Goal: Book appointment/travel/reservation

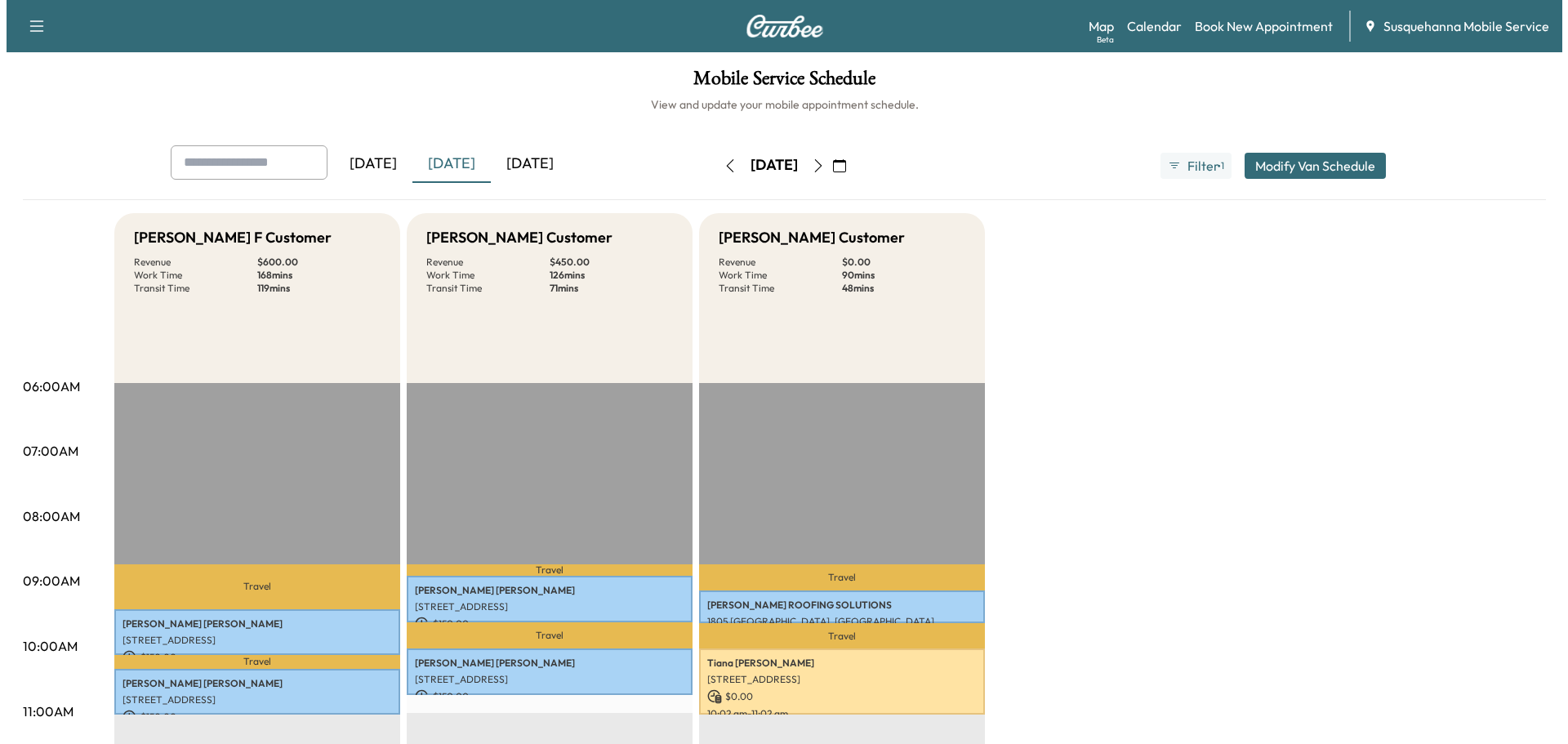
scroll to position [261, 0]
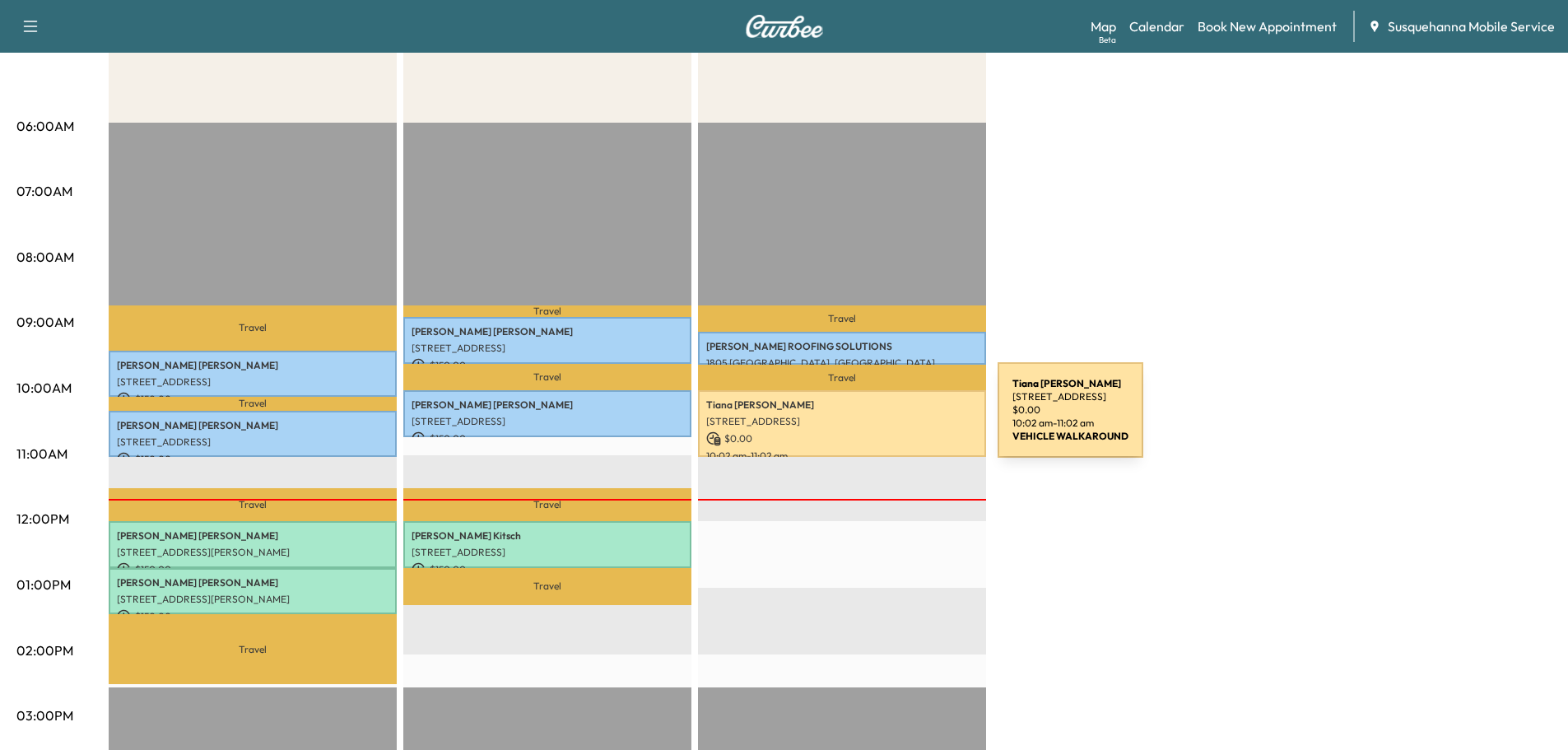
drag, startPoint x: 874, startPoint y: 420, endPoint x: 809, endPoint y: 423, distance: 65.1
click at [809, 423] on p "[STREET_ADDRESS]" at bounding box center [841, 422] width 272 height 13
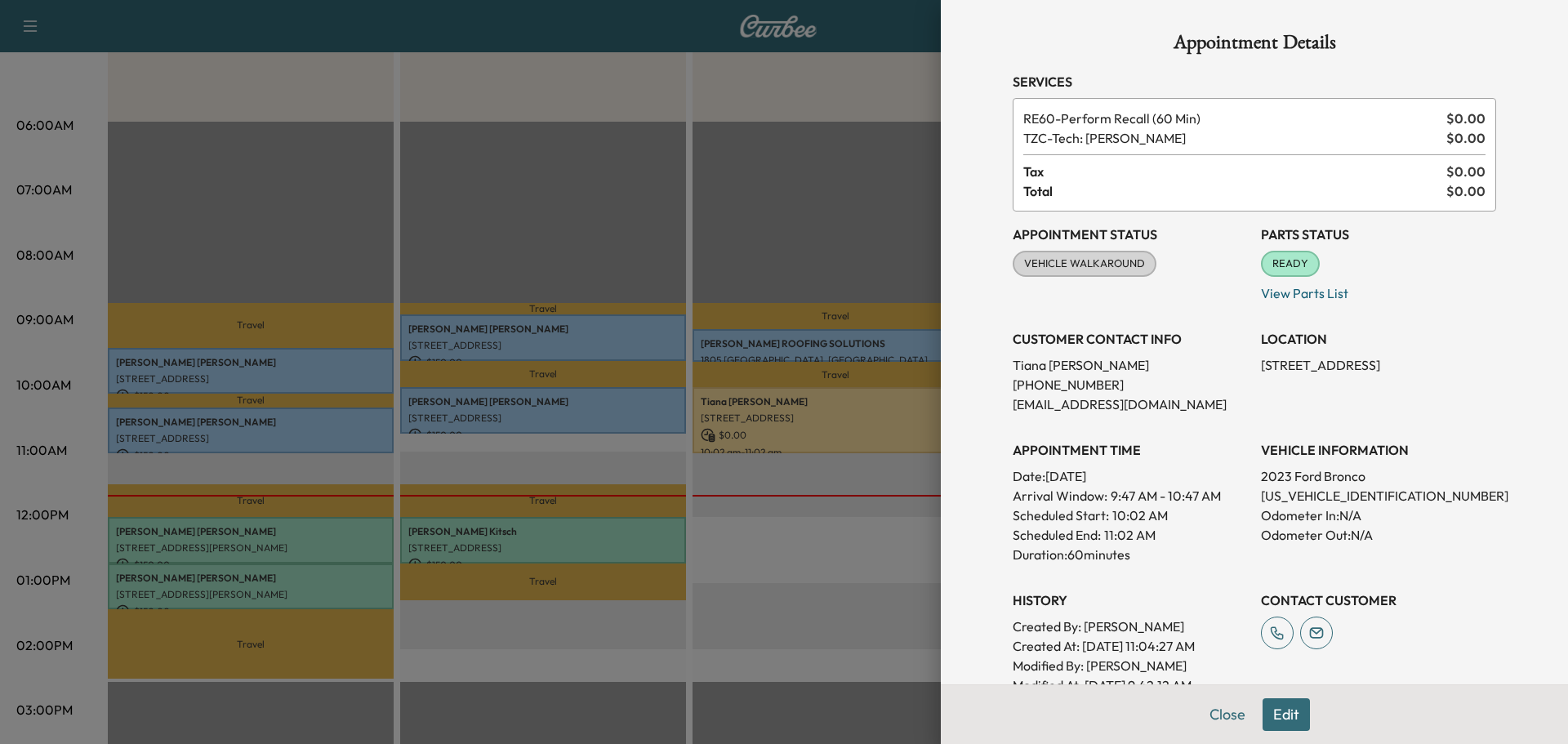
scroll to position [236, 0]
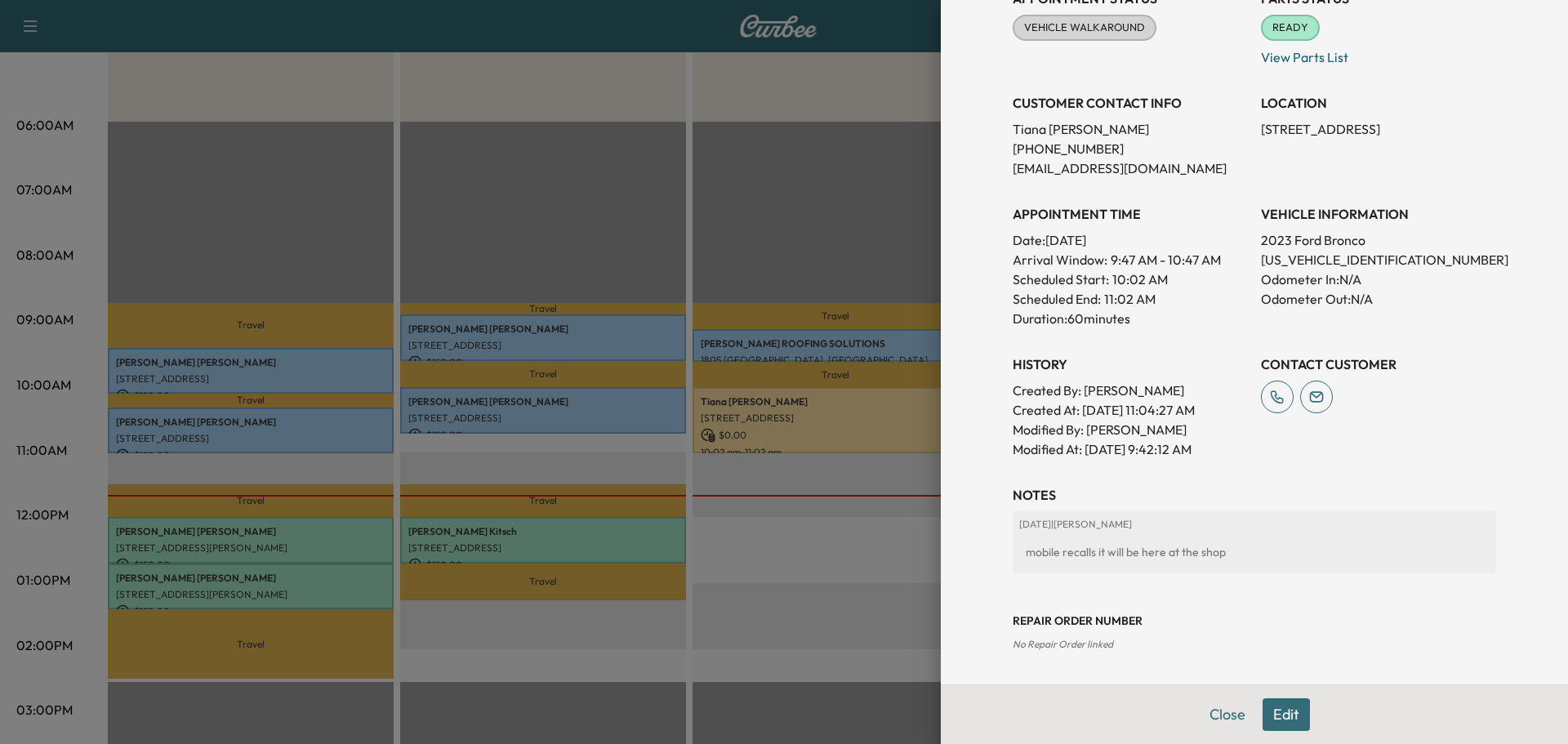
click at [1281, 710] on button "Edit" at bounding box center [1286, 714] width 47 height 33
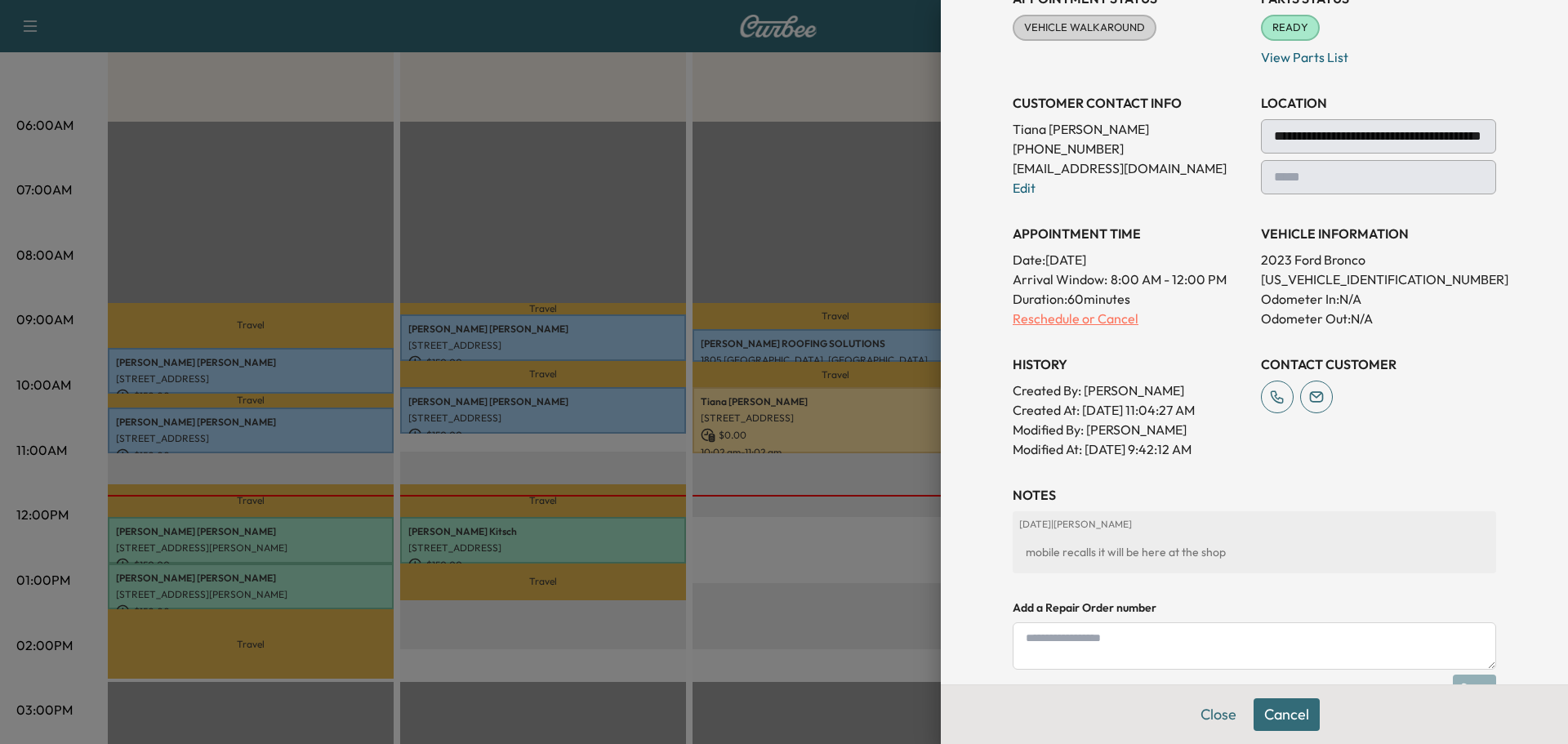
click at [1013, 327] on p "Reschedule or Cancel" at bounding box center [1130, 318] width 235 height 20
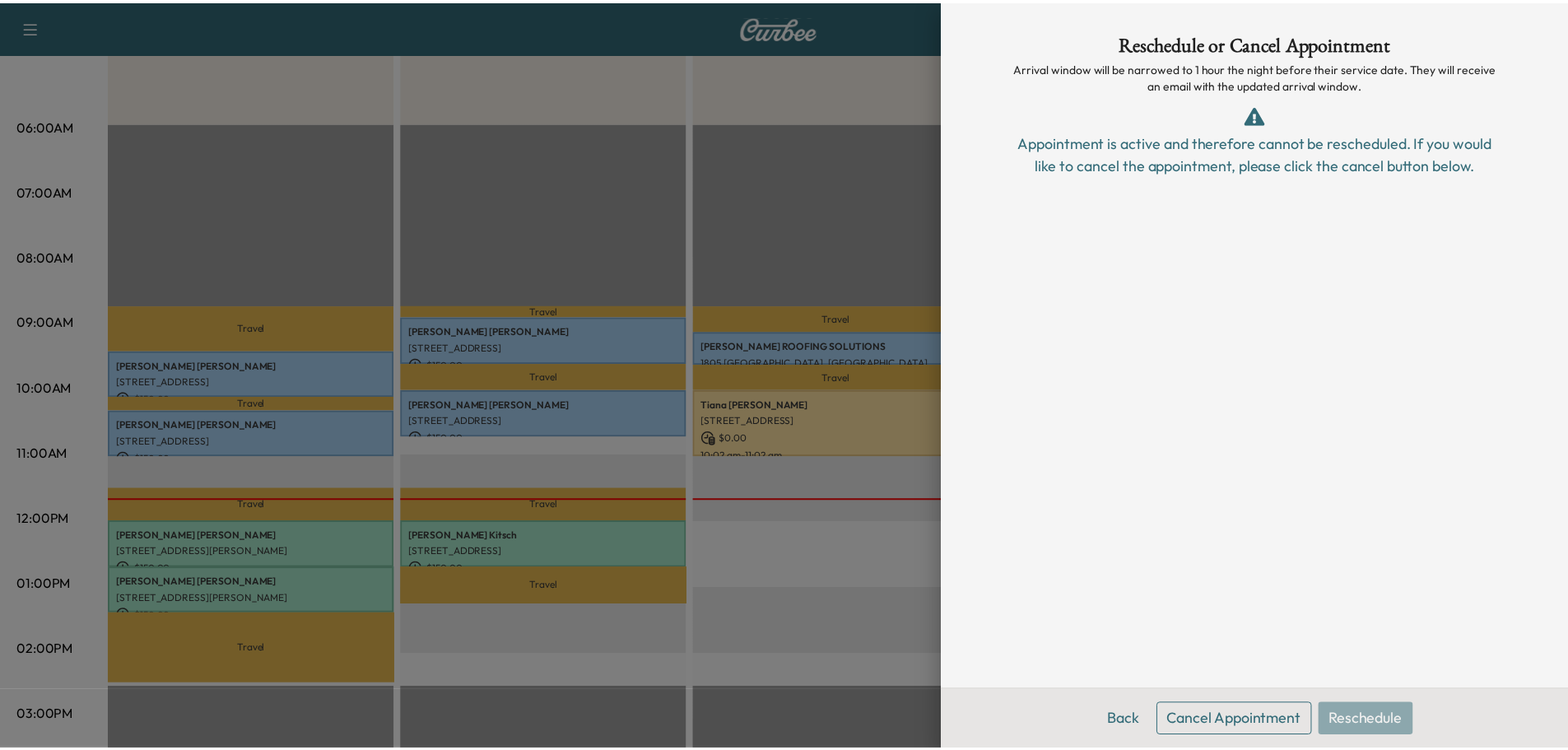
scroll to position [0, 0]
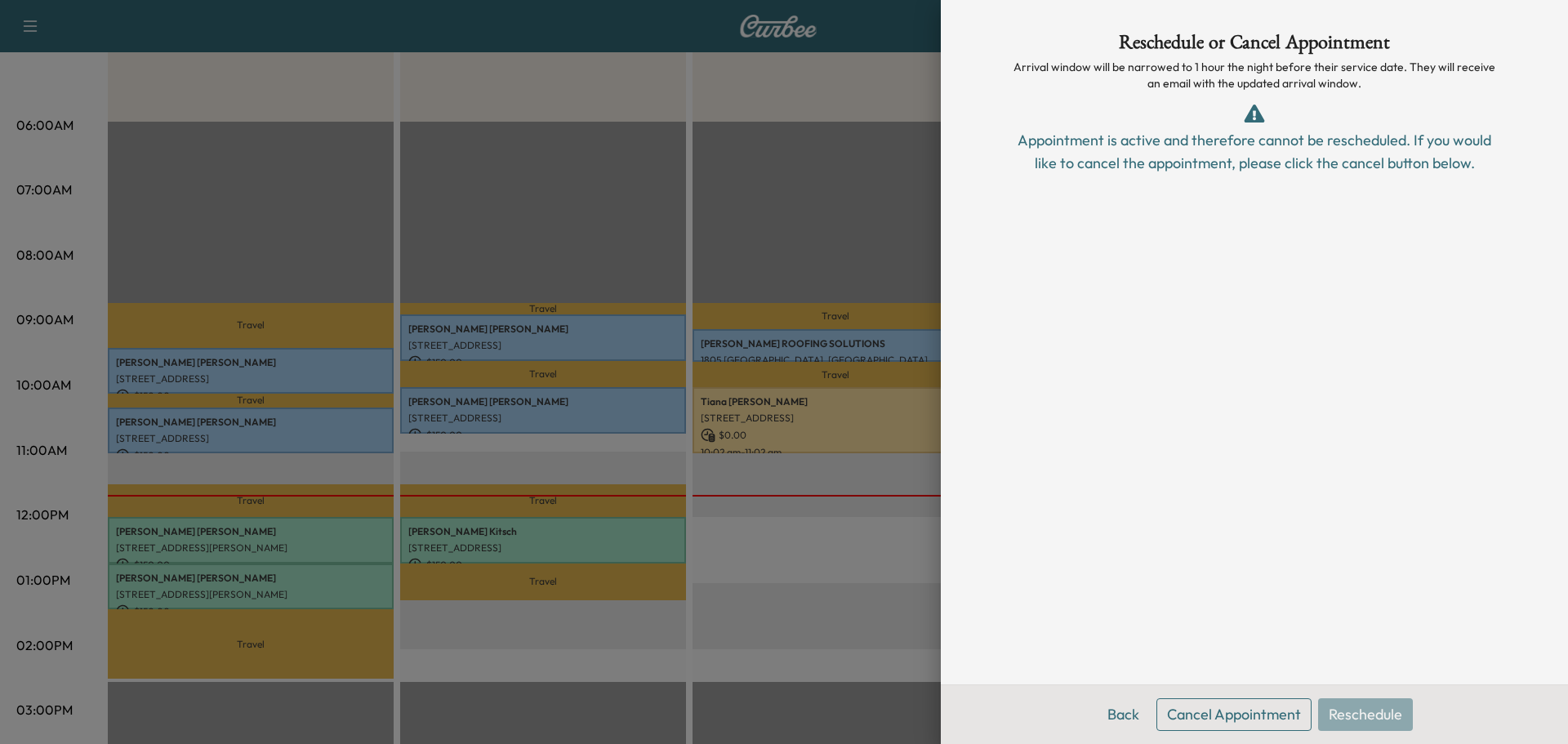
click at [1393, 715] on div "Back Cancel Appointment Reschedule" at bounding box center [1254, 713] width 627 height 59
click at [1130, 707] on button "Back" at bounding box center [1123, 714] width 53 height 33
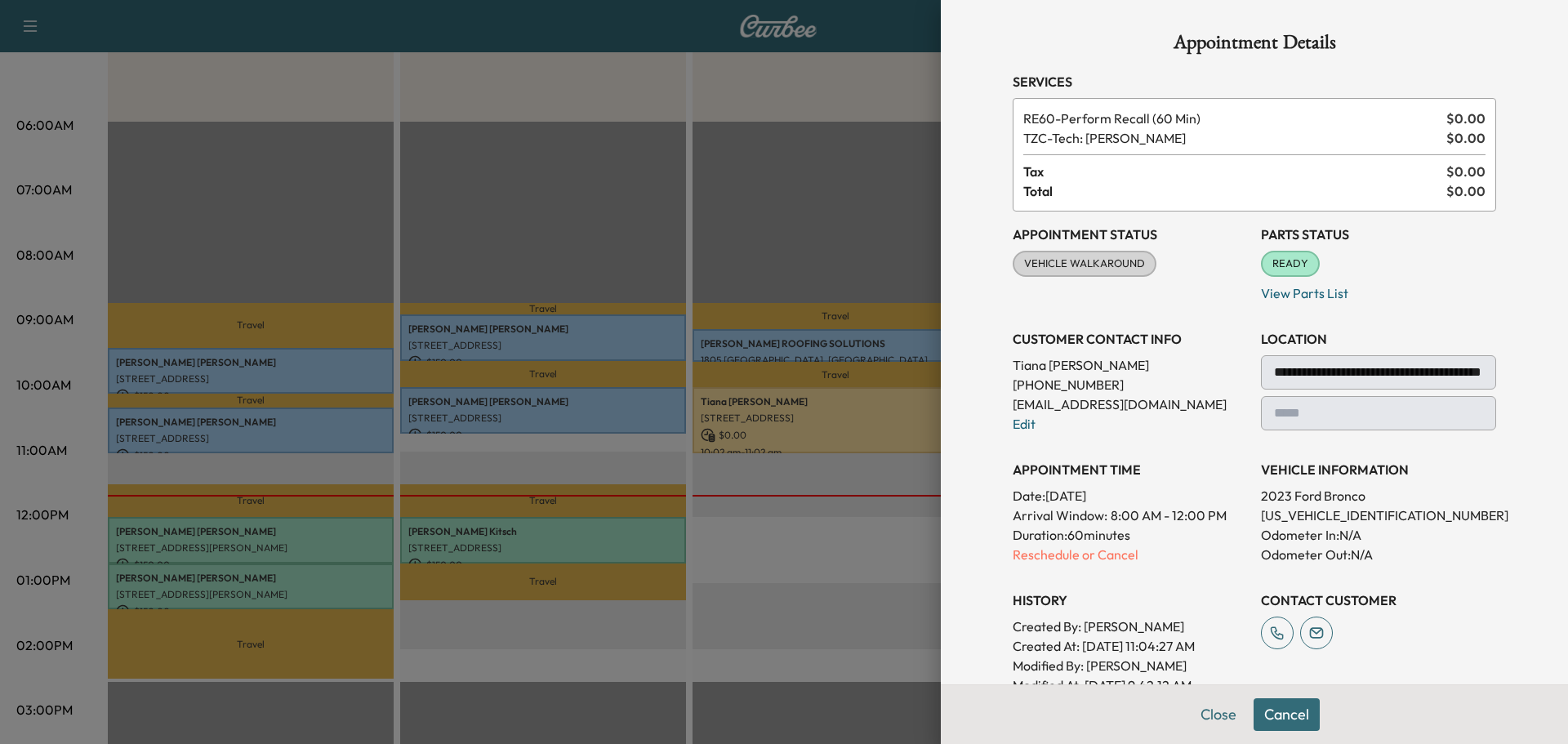
click at [1276, 713] on button "Cancel" at bounding box center [1287, 714] width 66 height 33
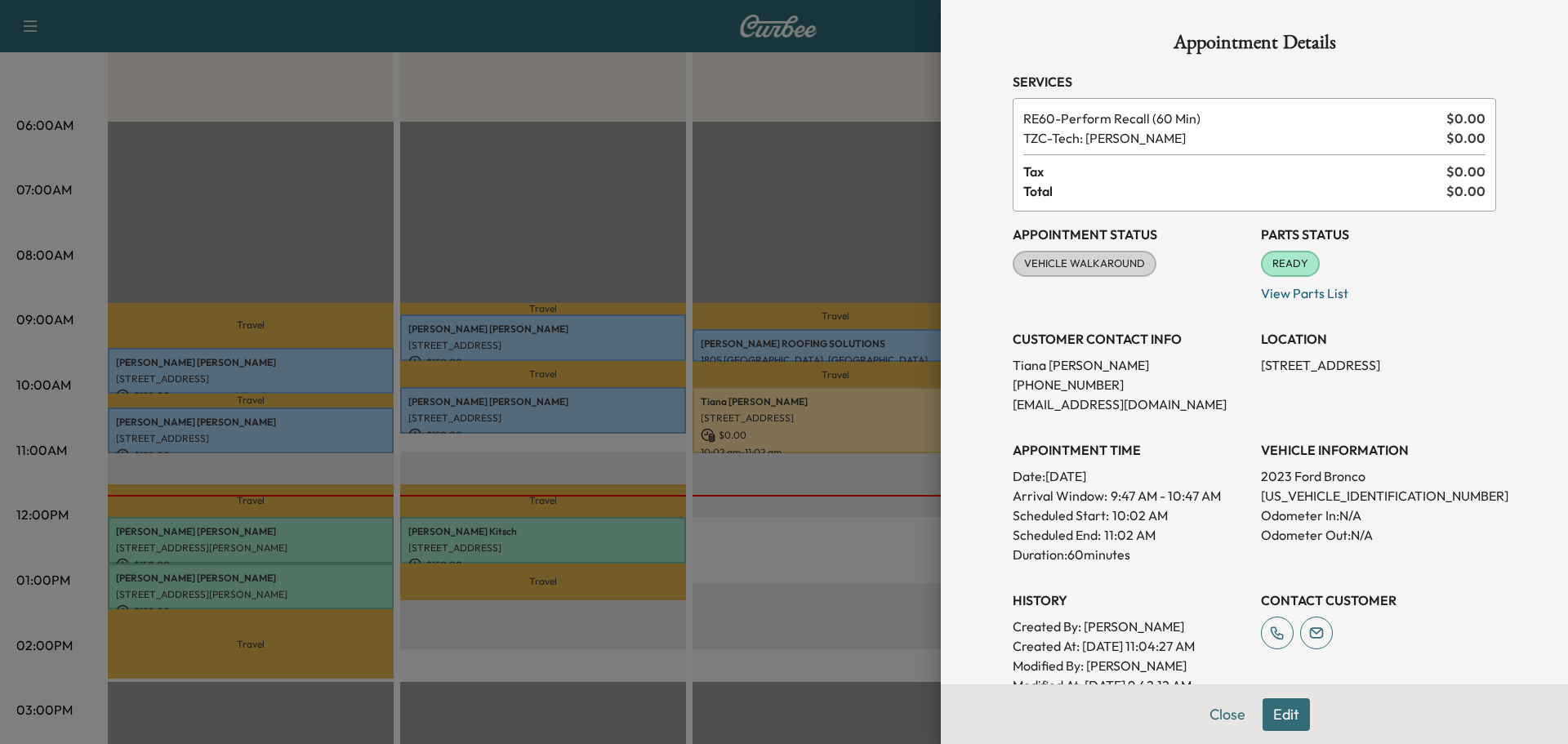
click at [1276, 713] on button "Edit" at bounding box center [1286, 714] width 47 height 33
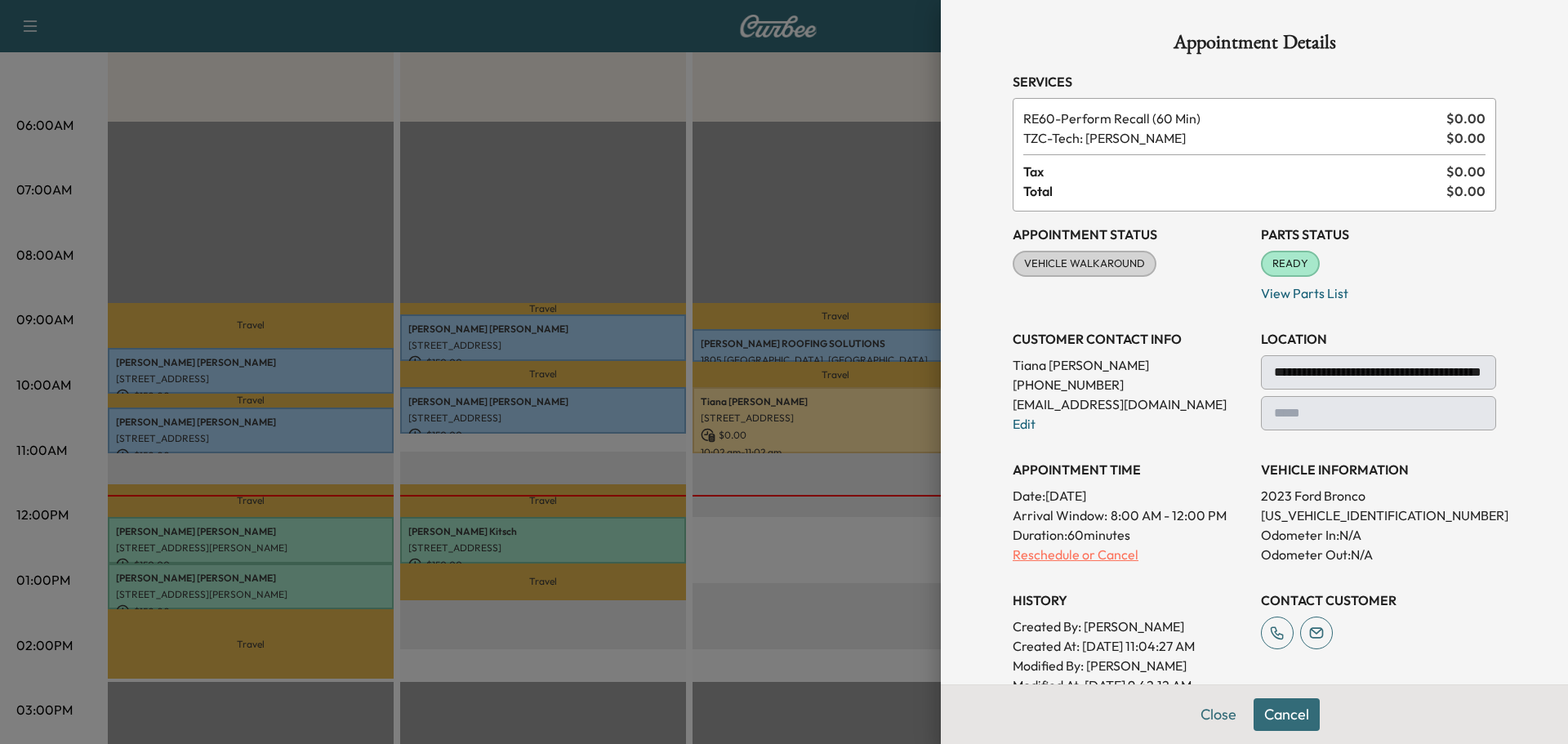
click at [1074, 553] on p "Reschedule or Cancel" at bounding box center [1130, 554] width 235 height 20
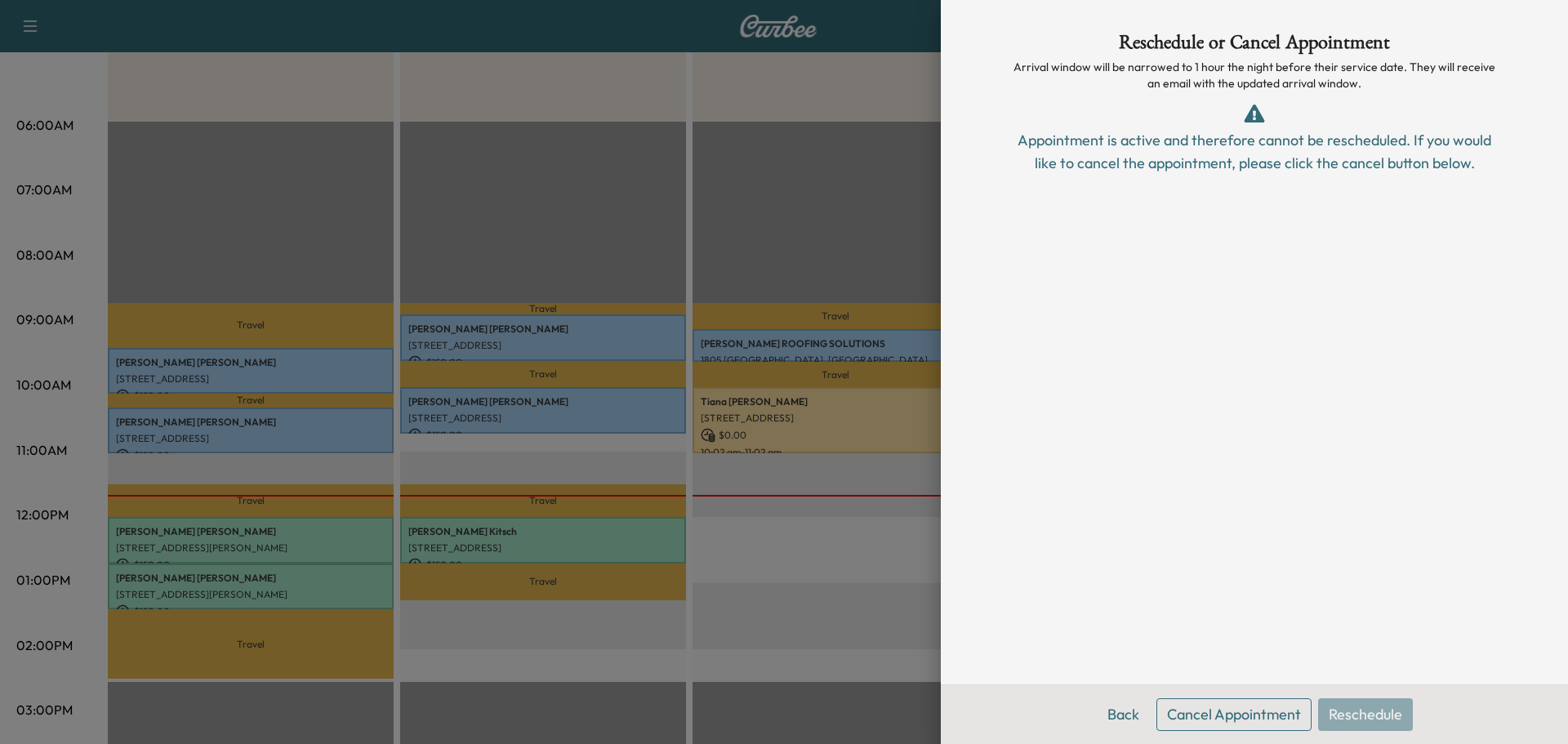
click at [1238, 709] on button "Cancel Appointment" at bounding box center [1235, 714] width 155 height 33
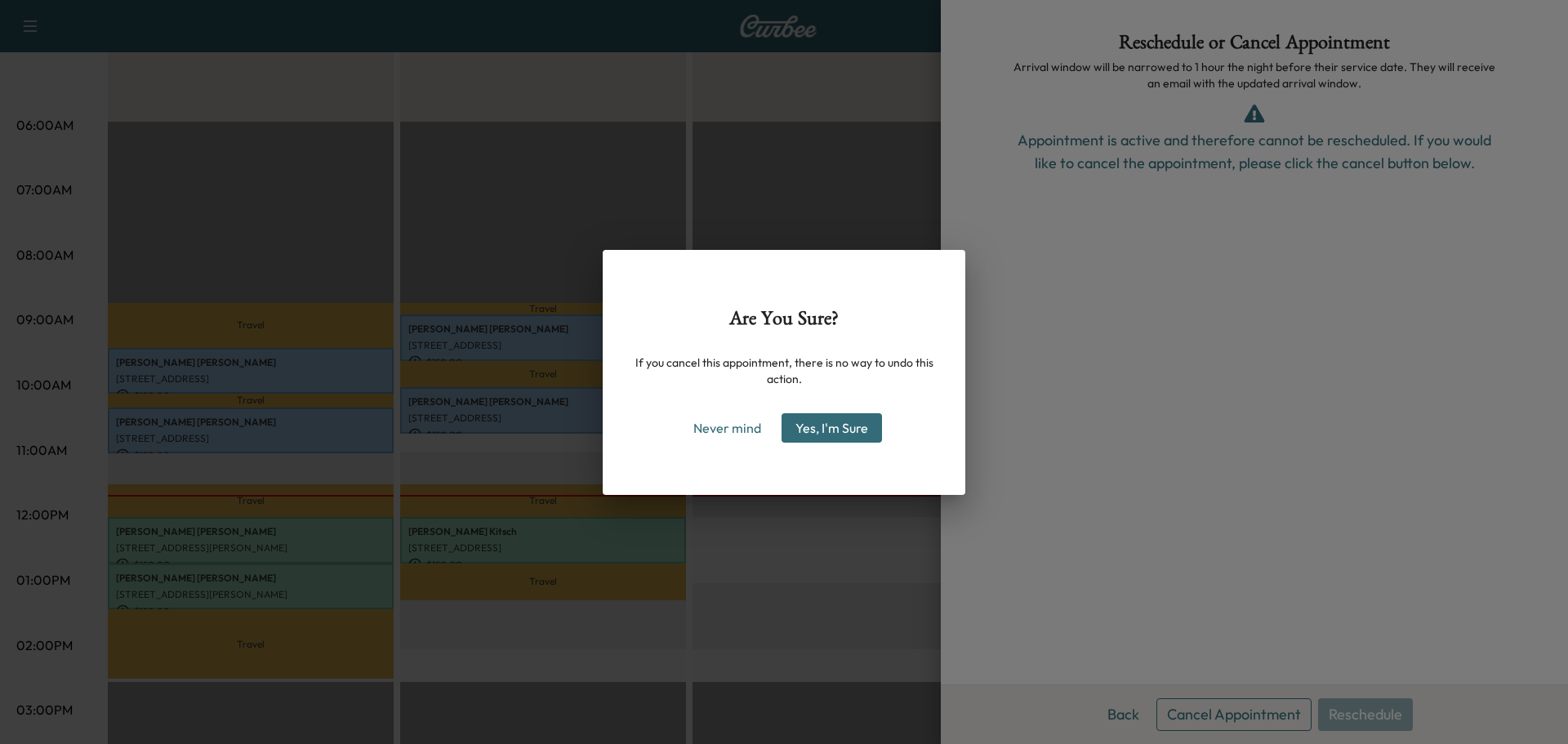
drag, startPoint x: 827, startPoint y: 426, endPoint x: 1095, endPoint y: 518, distance: 283.4
click at [827, 425] on button "Yes, I'm Sure" at bounding box center [832, 428] width 101 height 30
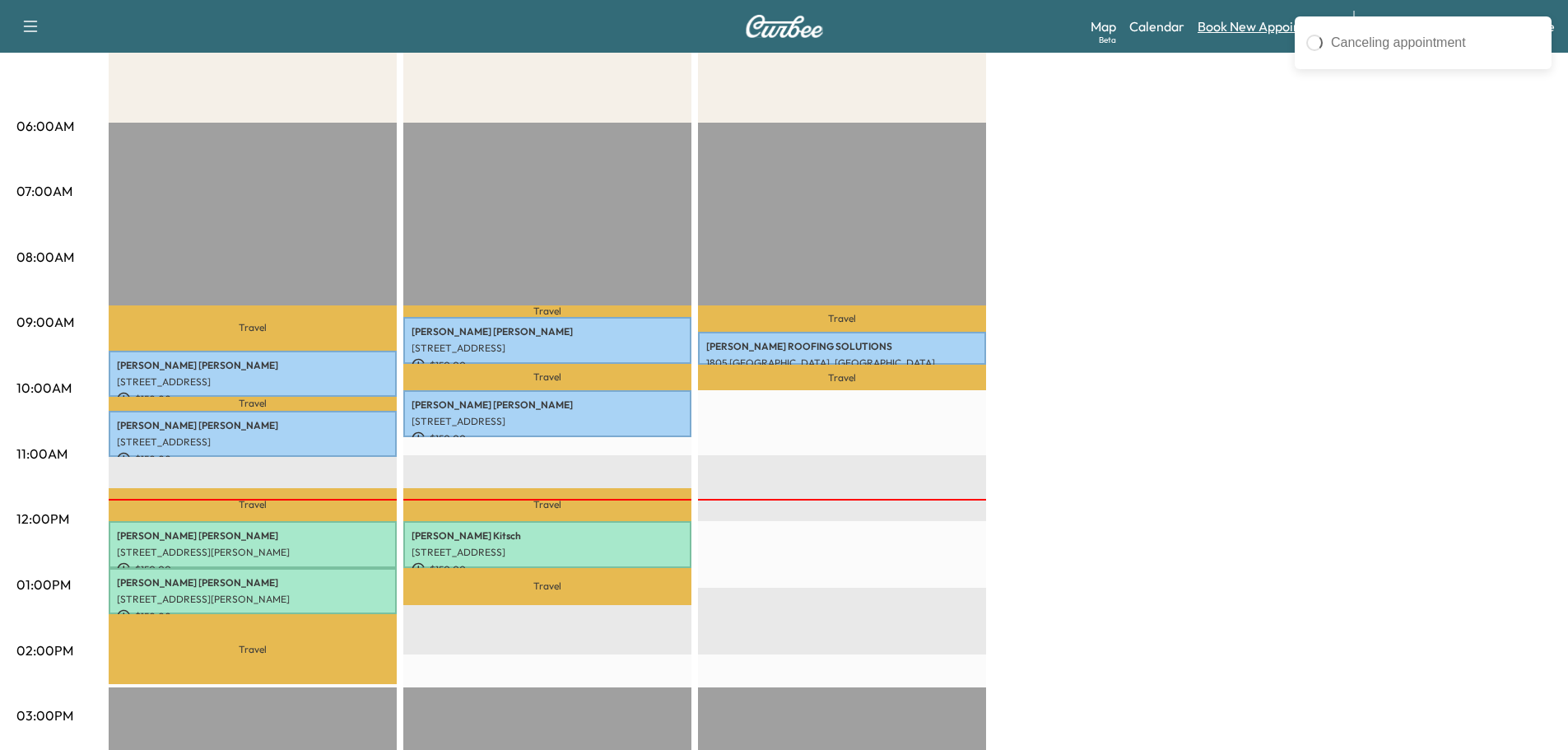
click at [1210, 27] on link "Book New Appointment" at bounding box center [1266, 27] width 139 height 20
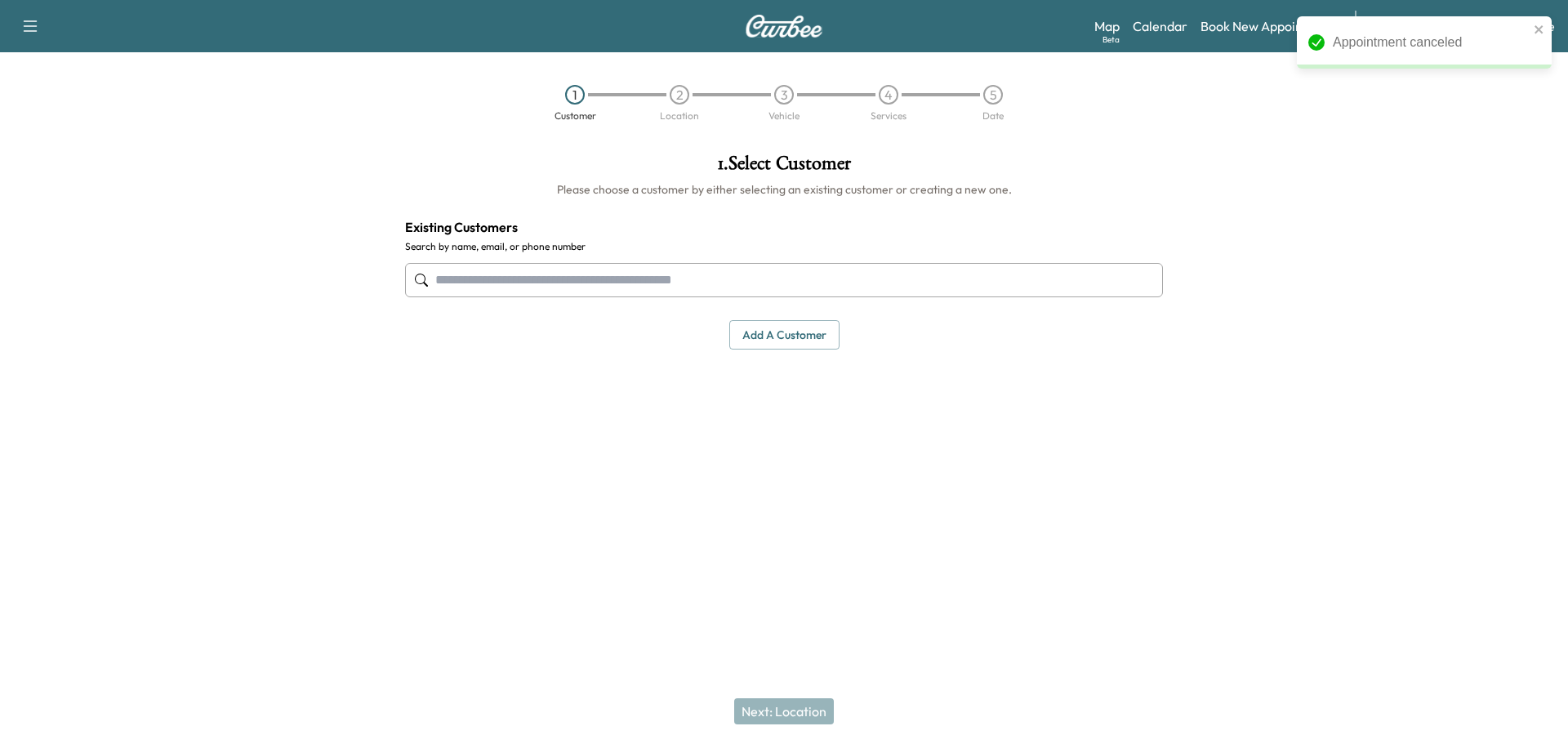
click at [651, 281] on input "text" at bounding box center [784, 280] width 758 height 35
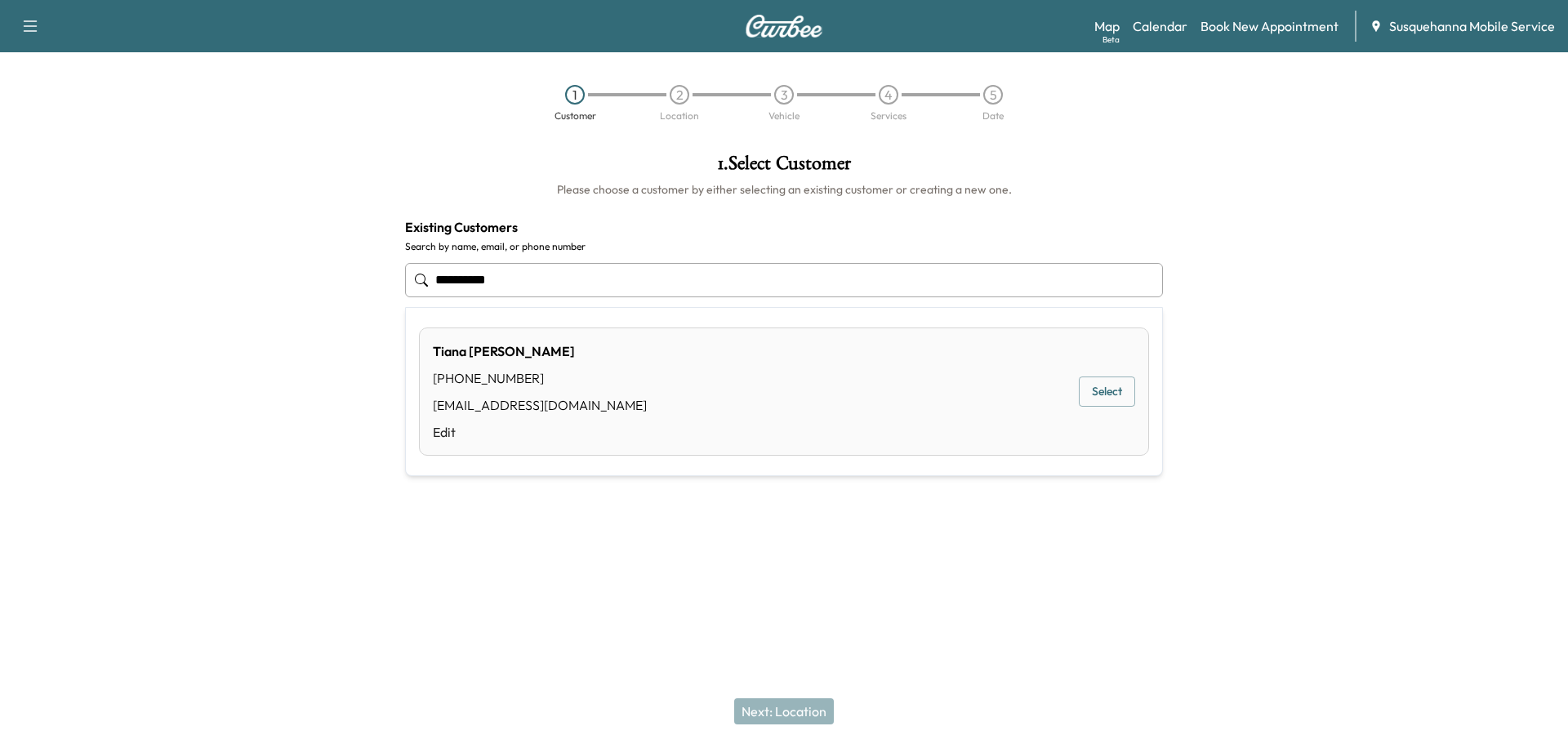
click at [1098, 398] on button "Select" at bounding box center [1108, 391] width 56 height 31
type input "**********"
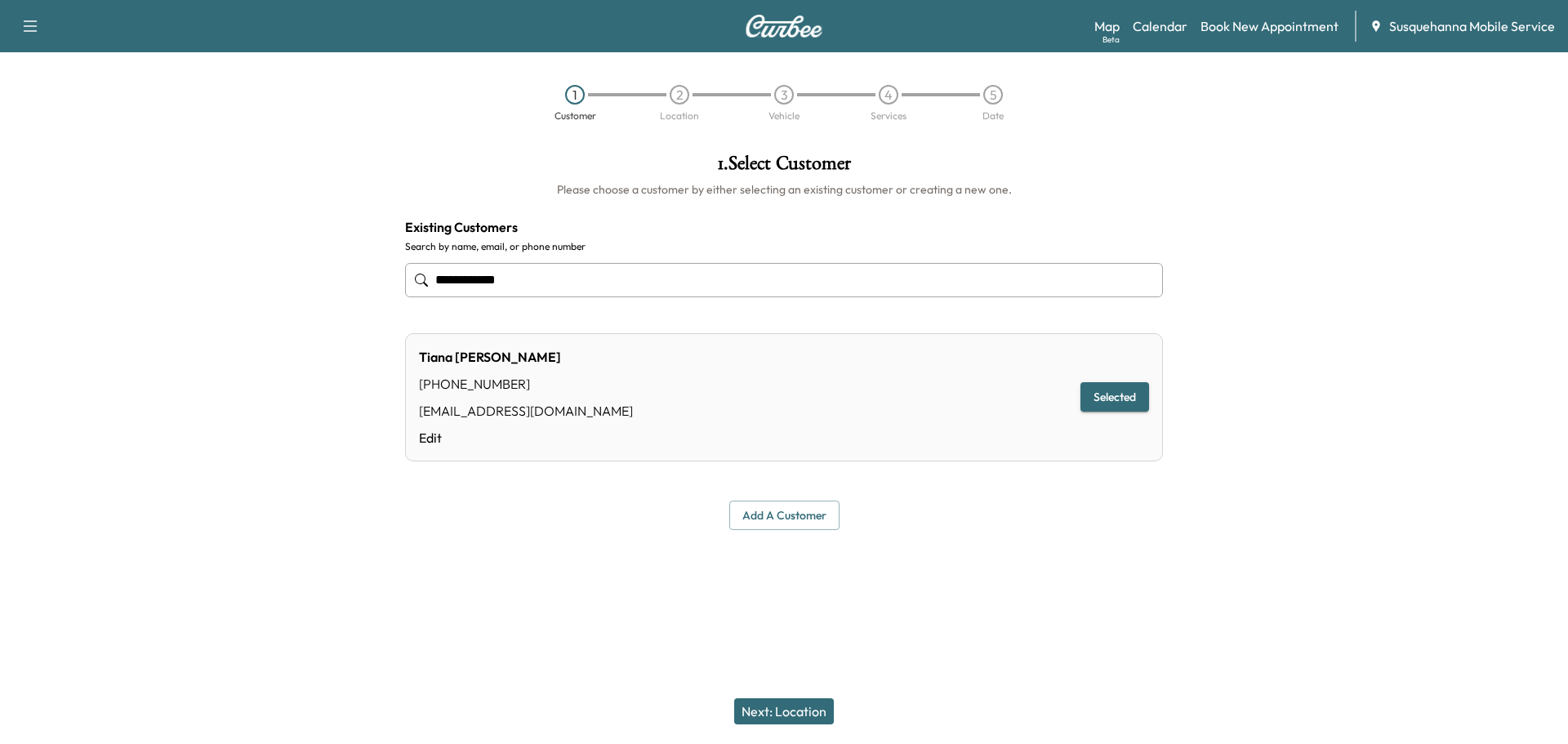
click at [791, 712] on button "Next: Location" at bounding box center [784, 711] width 100 height 26
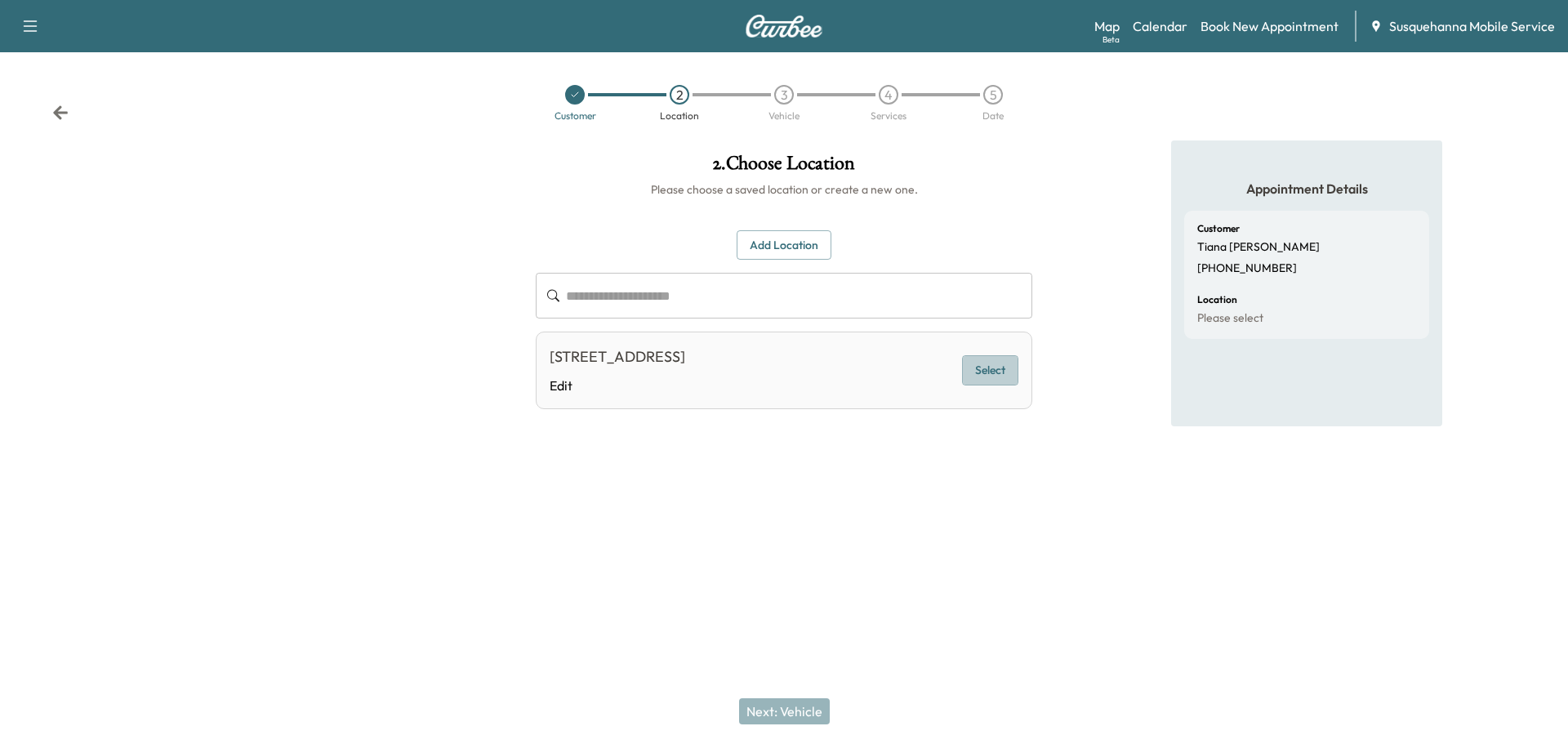
drag, startPoint x: 1006, startPoint y: 370, endPoint x: 1008, endPoint y: 465, distance: 95.0
click at [1007, 370] on button "Select" at bounding box center [990, 370] width 56 height 31
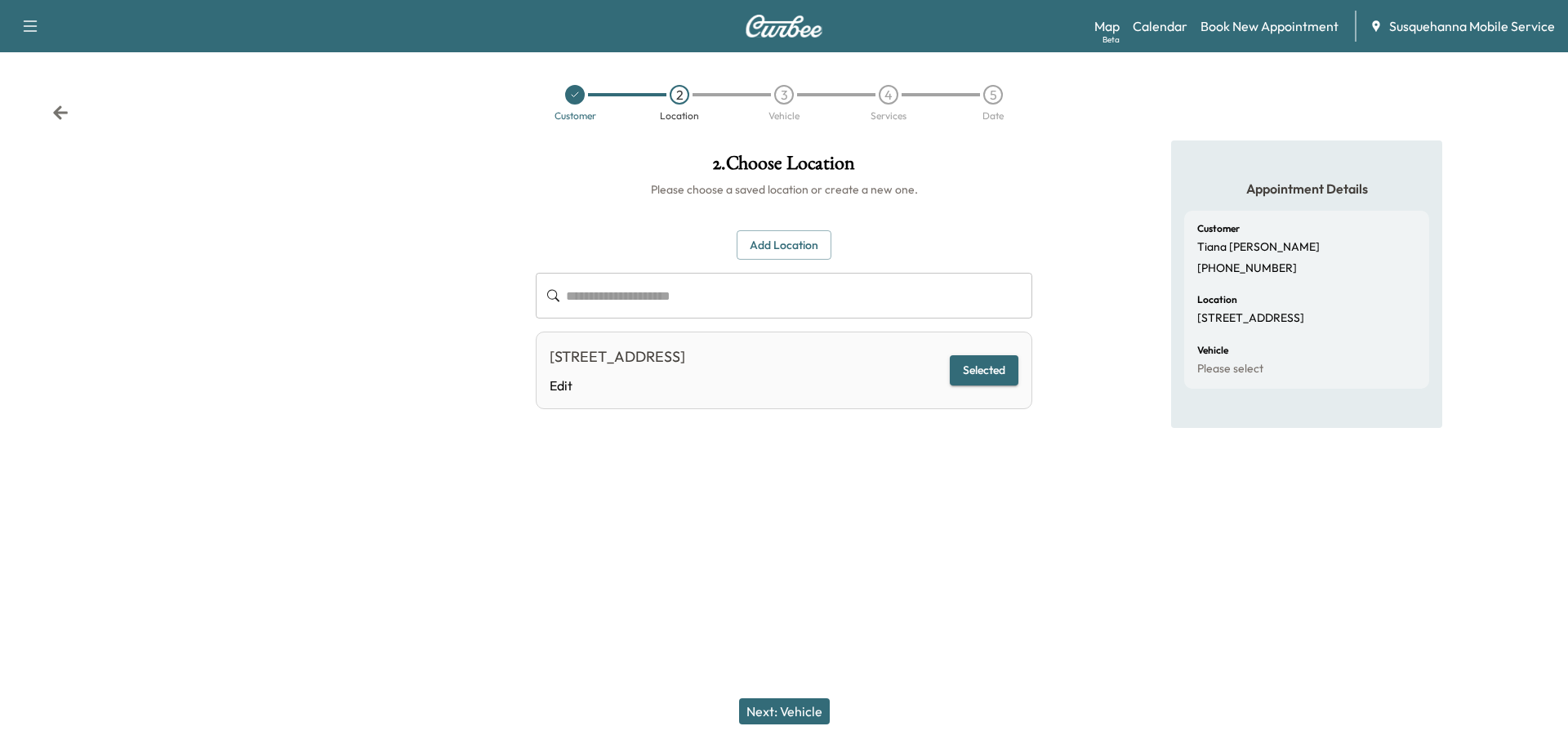
click at [786, 719] on button "Next: Vehicle" at bounding box center [785, 711] width 91 height 26
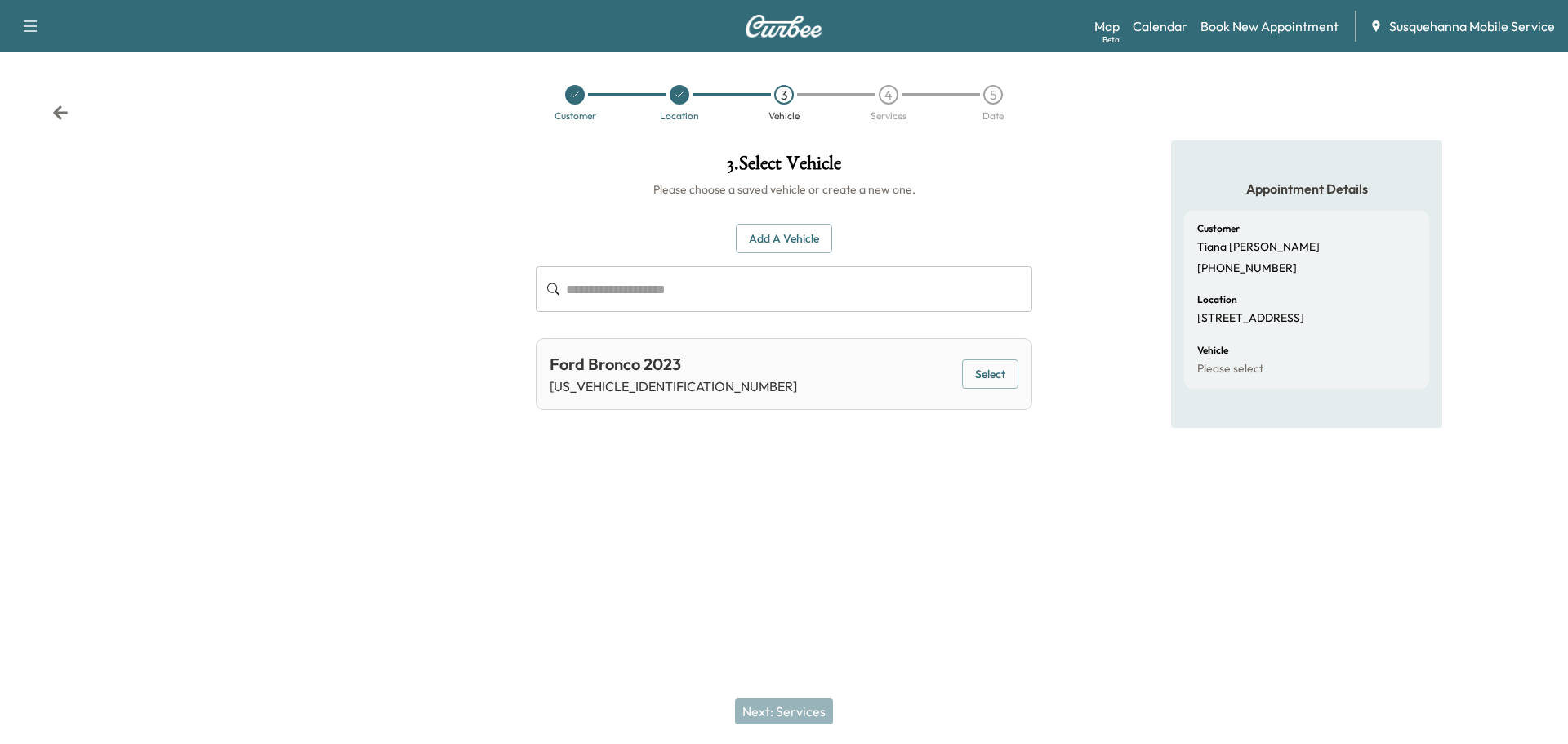
click at [1001, 379] on button "Select" at bounding box center [990, 374] width 56 height 31
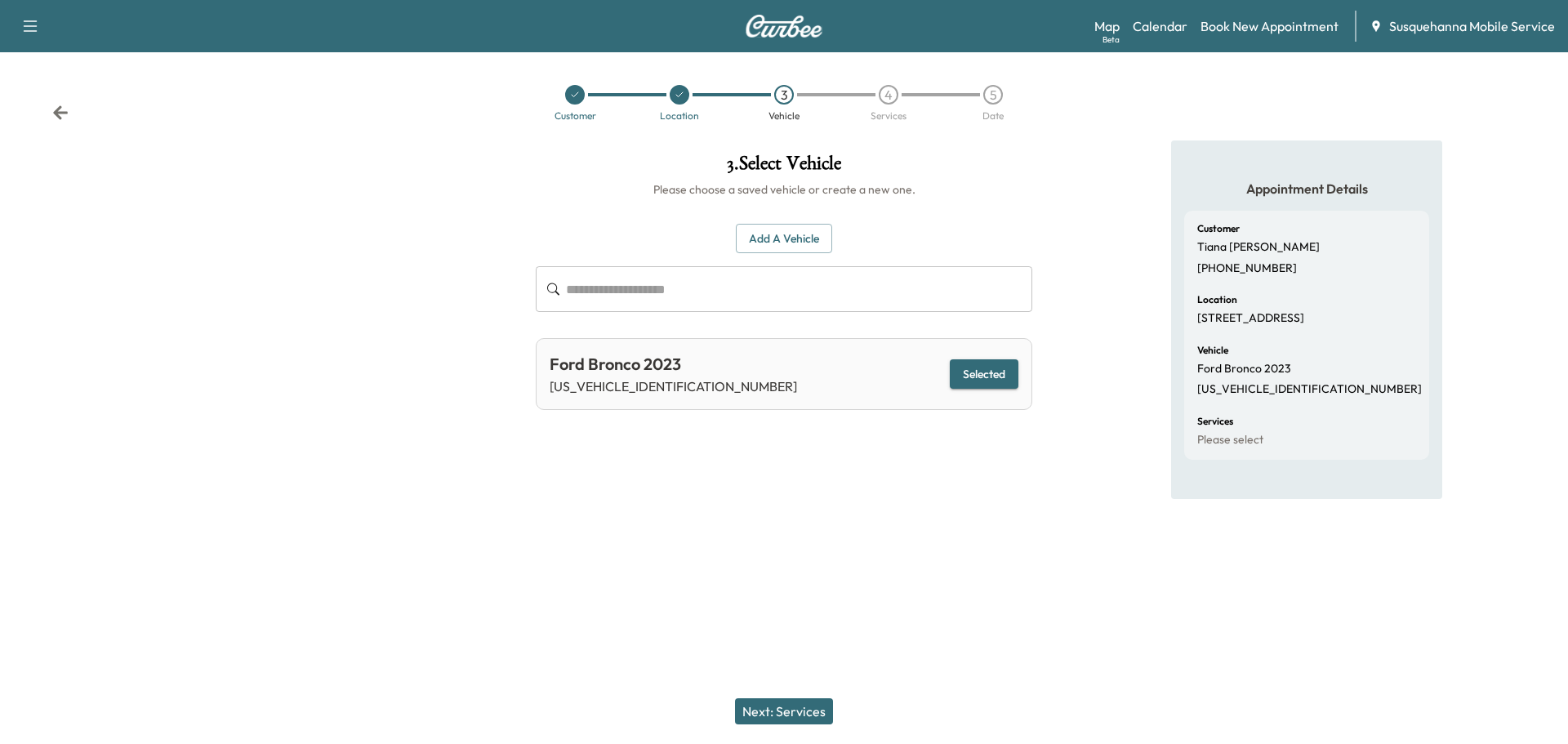
drag, startPoint x: 798, startPoint y: 710, endPoint x: 922, endPoint y: 707, distance: 124.0
click at [801, 710] on button "Next: Services" at bounding box center [784, 711] width 98 height 26
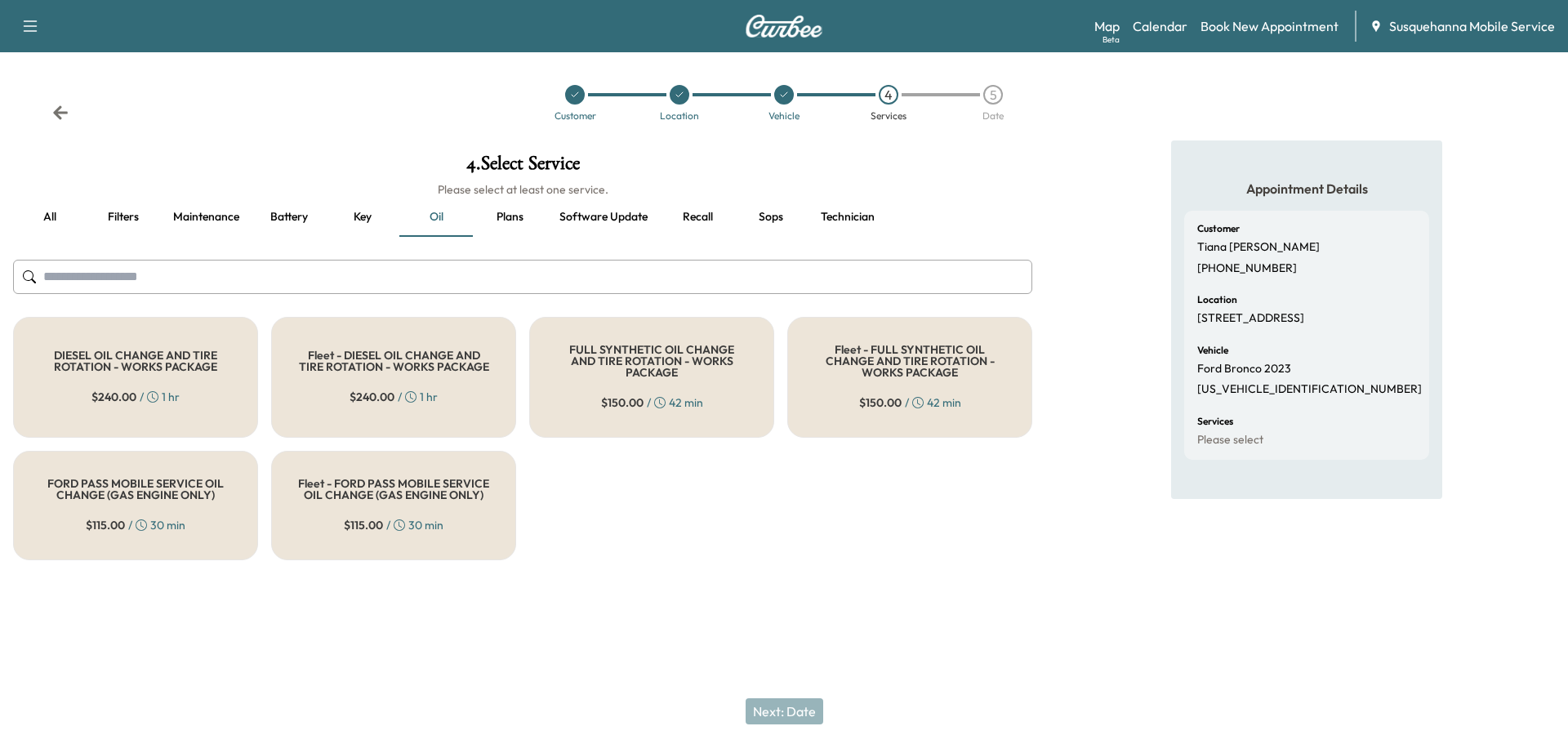
click at [712, 221] on button "Recall" at bounding box center [697, 218] width 73 height 40
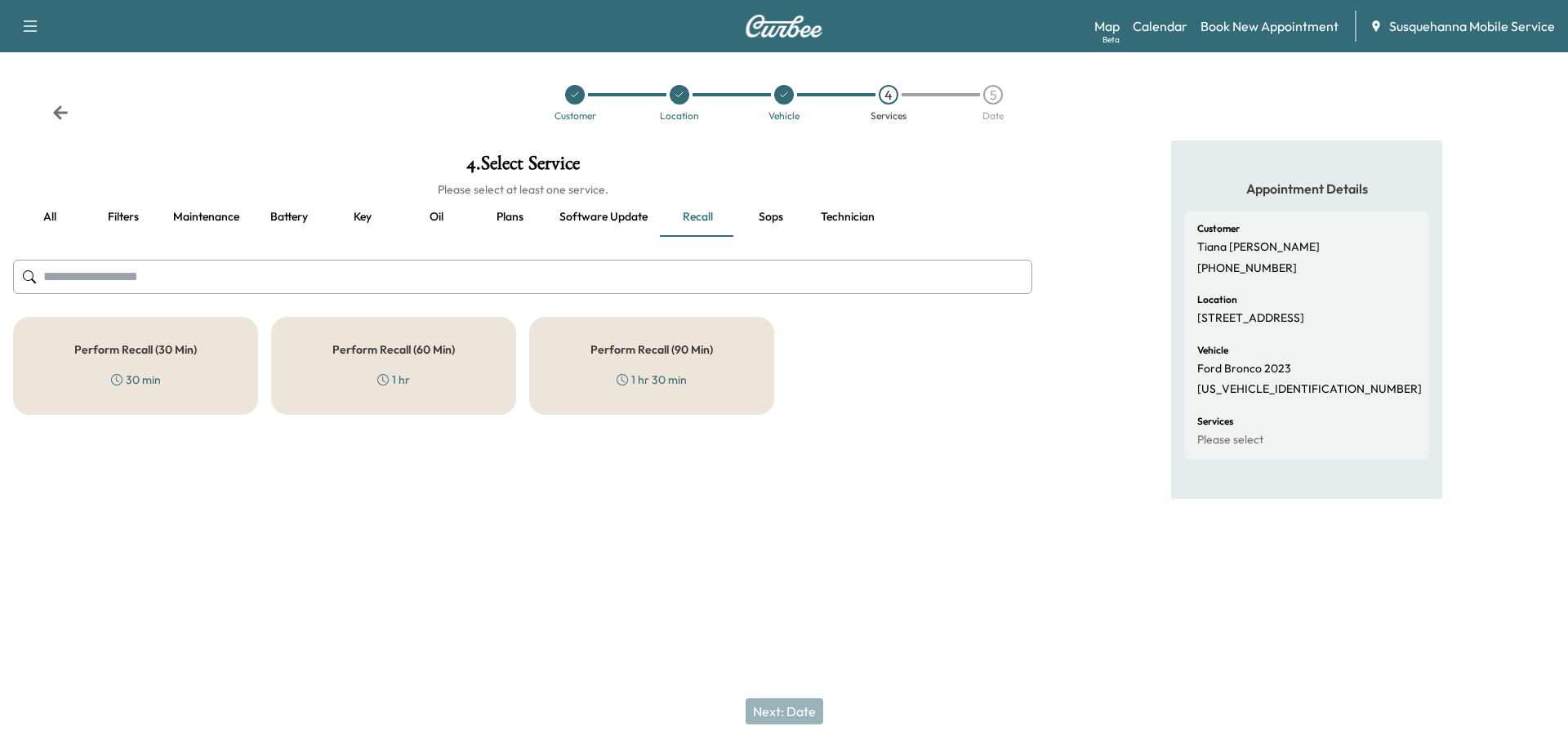
click at [403, 388] on div "Perform Recall (60 Min) 1 hr" at bounding box center [394, 365] width 245 height 98
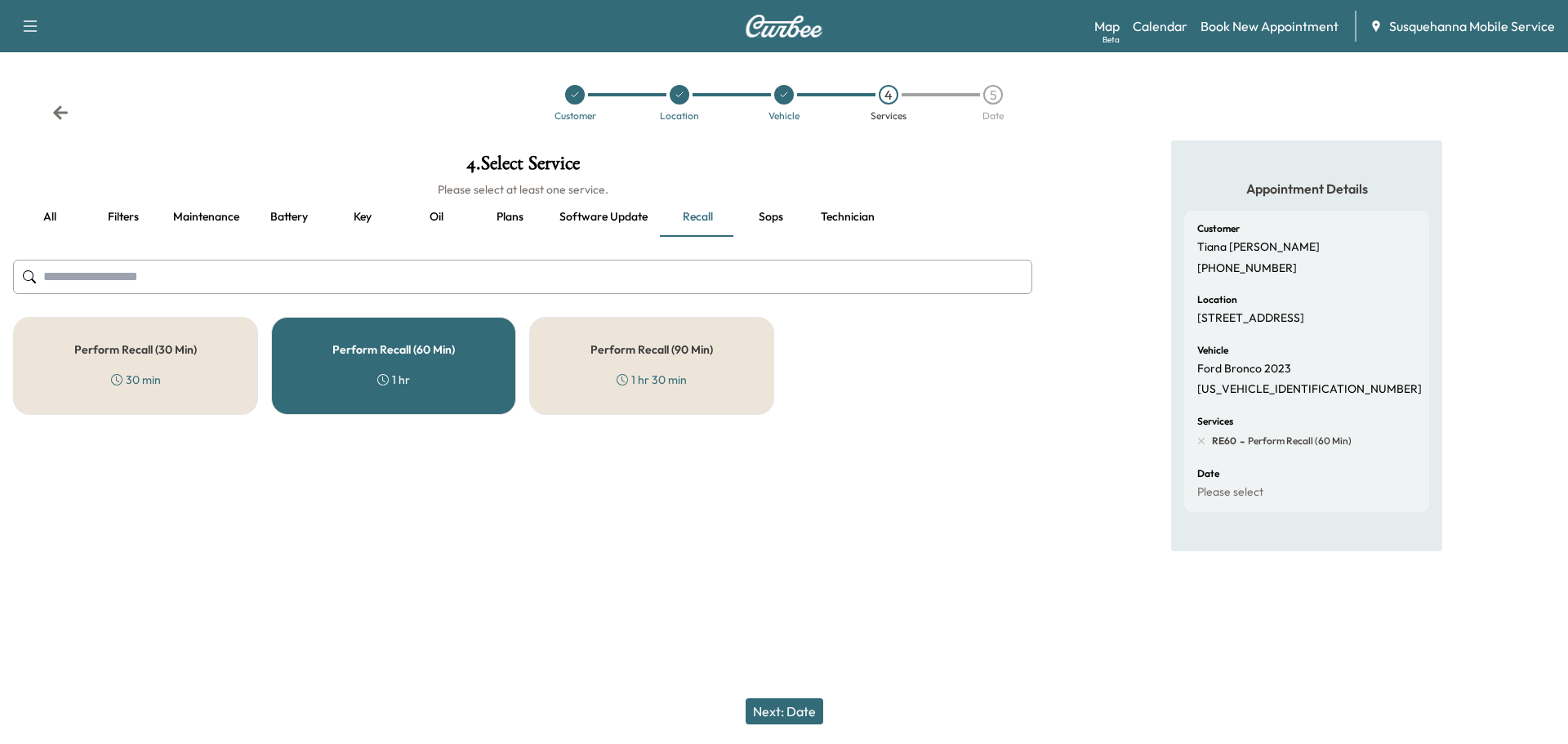
click at [803, 718] on button "Next: Date" at bounding box center [785, 711] width 78 height 26
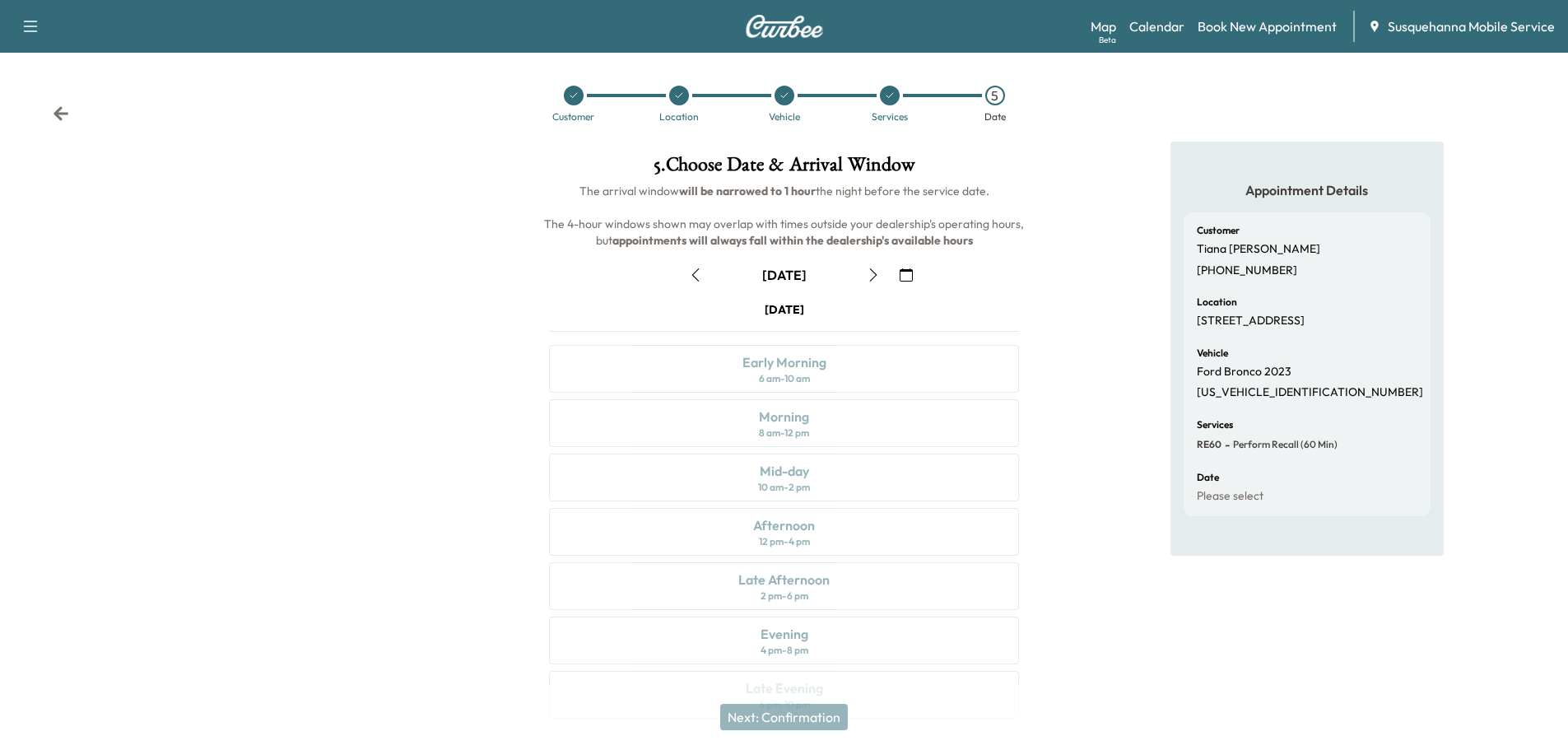
click at [870, 280] on icon "button" at bounding box center [873, 275] width 13 height 13
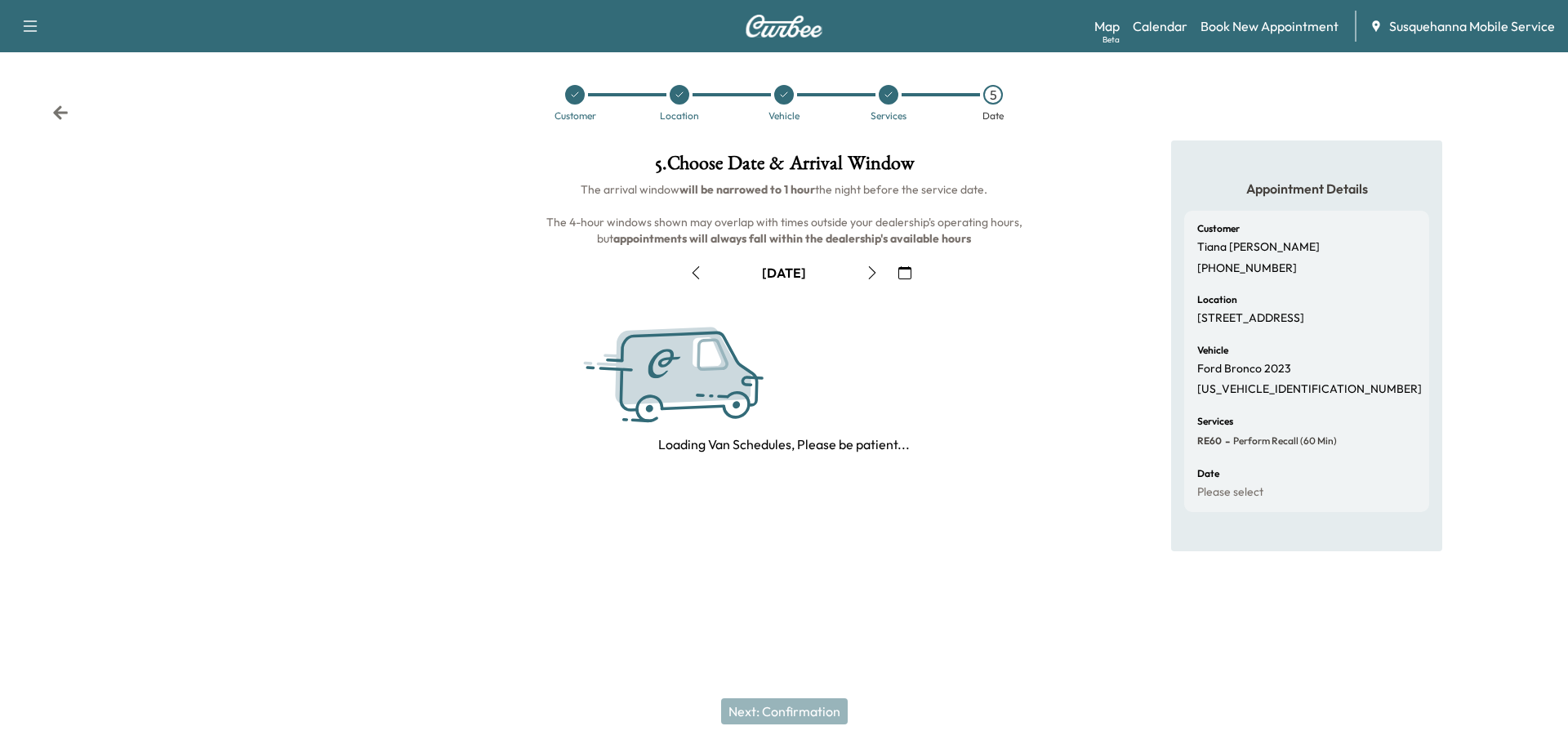
click at [863, 278] on button "button" at bounding box center [872, 273] width 28 height 26
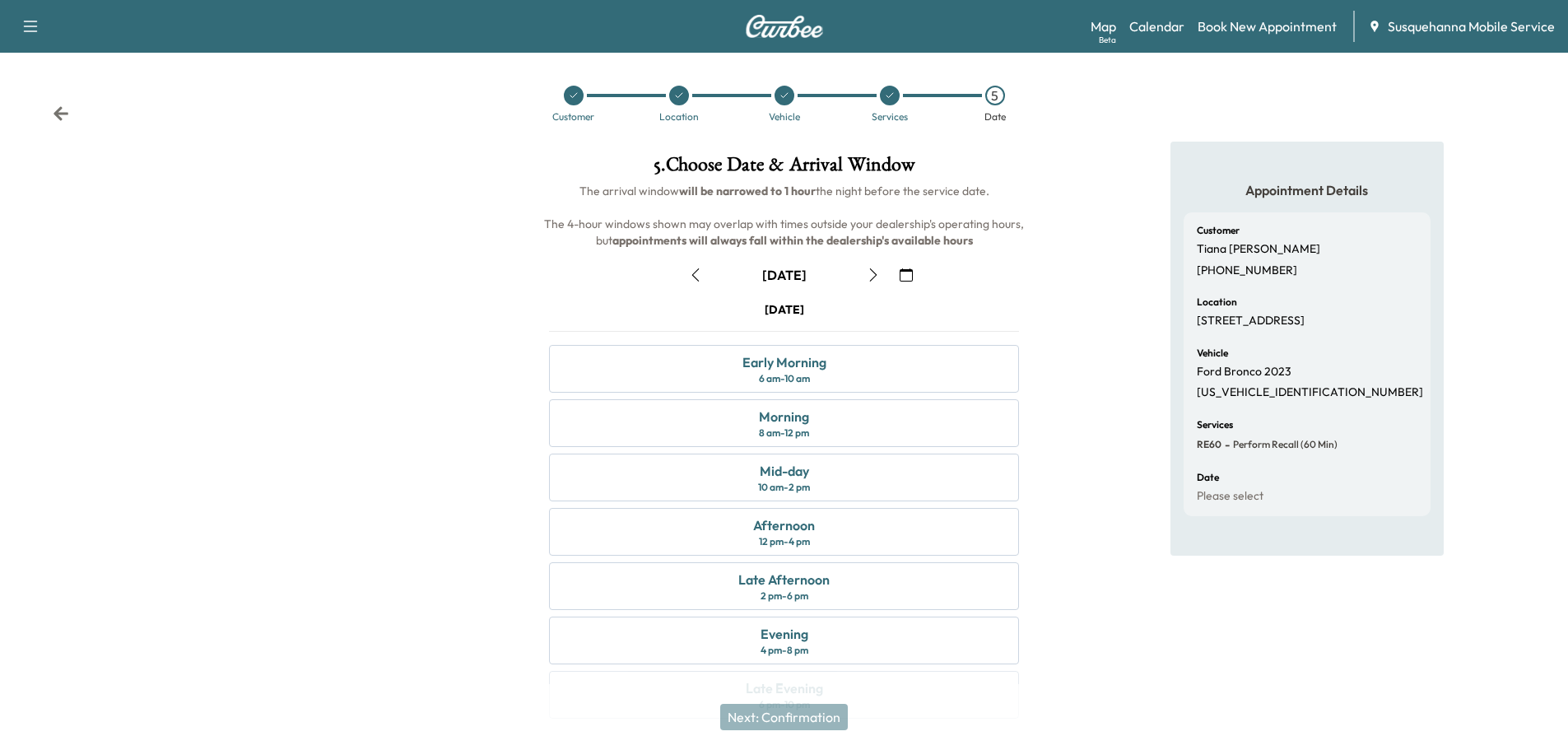
click at [874, 269] on icon "button" at bounding box center [873, 275] width 13 height 13
click at [851, 434] on div "Morning 8 am - 12 pm" at bounding box center [783, 422] width 470 height 47
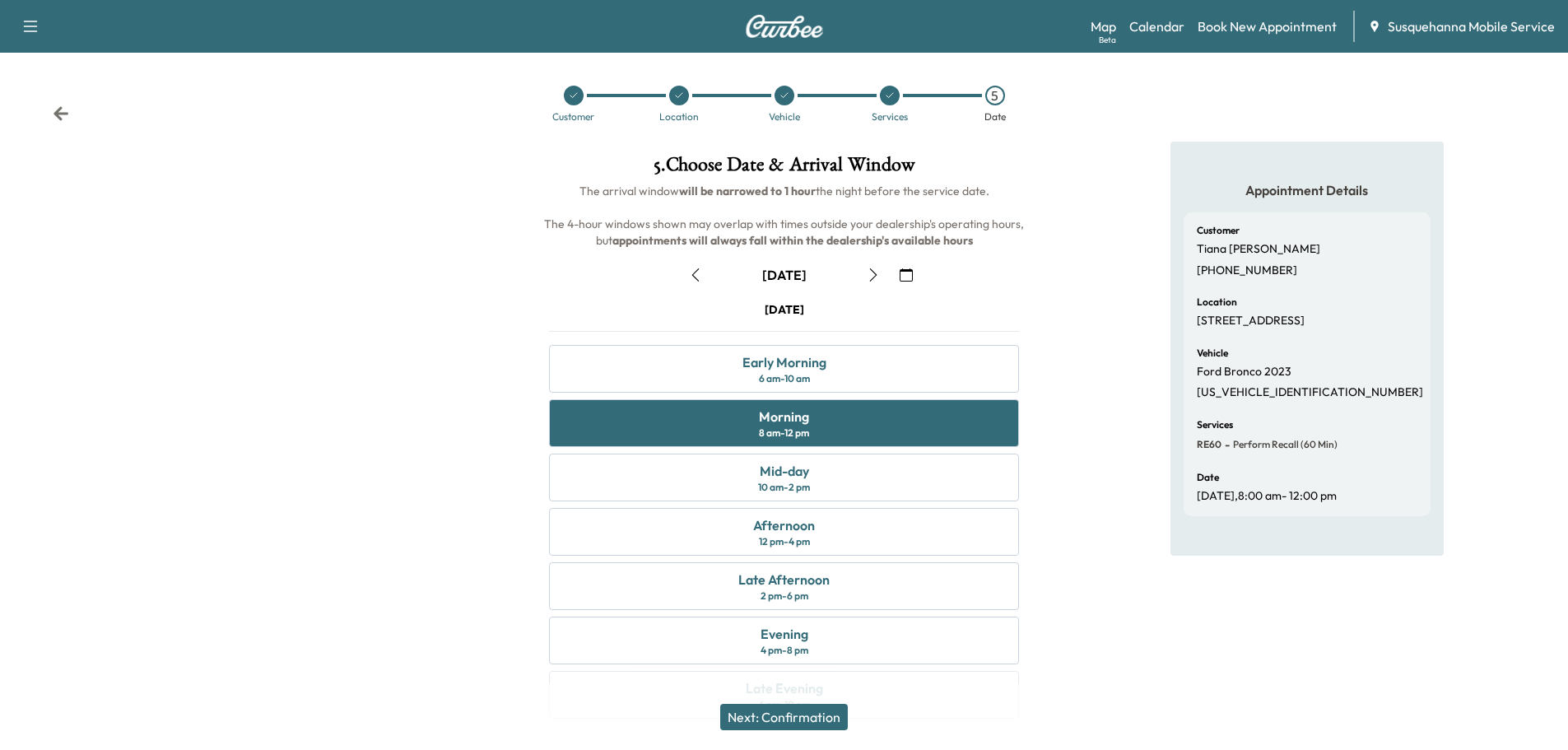
click at [824, 723] on button "Next: Confirmation" at bounding box center [783, 717] width 127 height 27
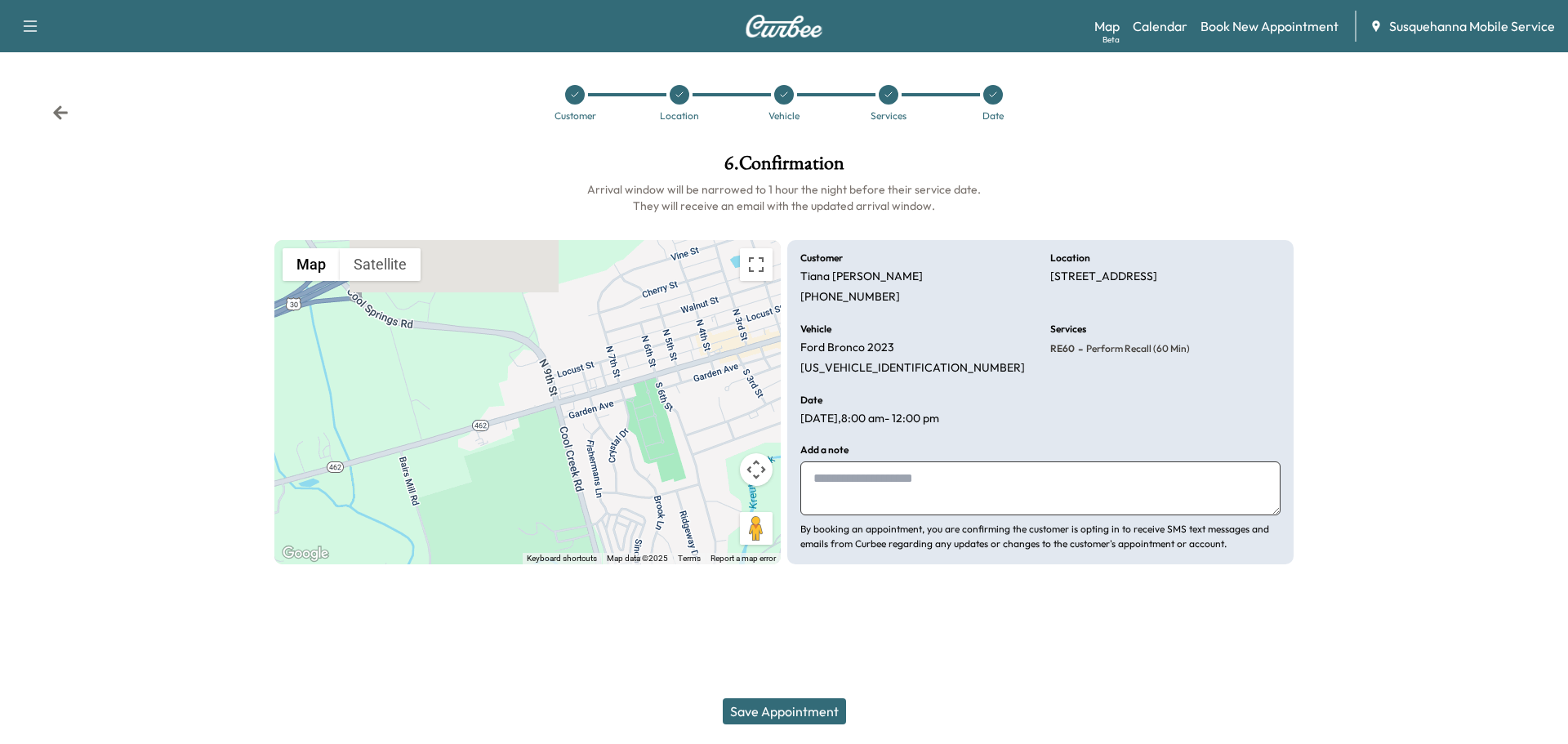
click at [862, 482] on textarea at bounding box center [1041, 487] width 480 height 54
click at [1001, 484] on textarea at bounding box center [1041, 487] width 480 height 54
click at [1068, 479] on textarea "**********" at bounding box center [1041, 487] width 480 height 54
type textarea "**********"
click at [785, 708] on button "Save Appointment" at bounding box center [784, 711] width 123 height 26
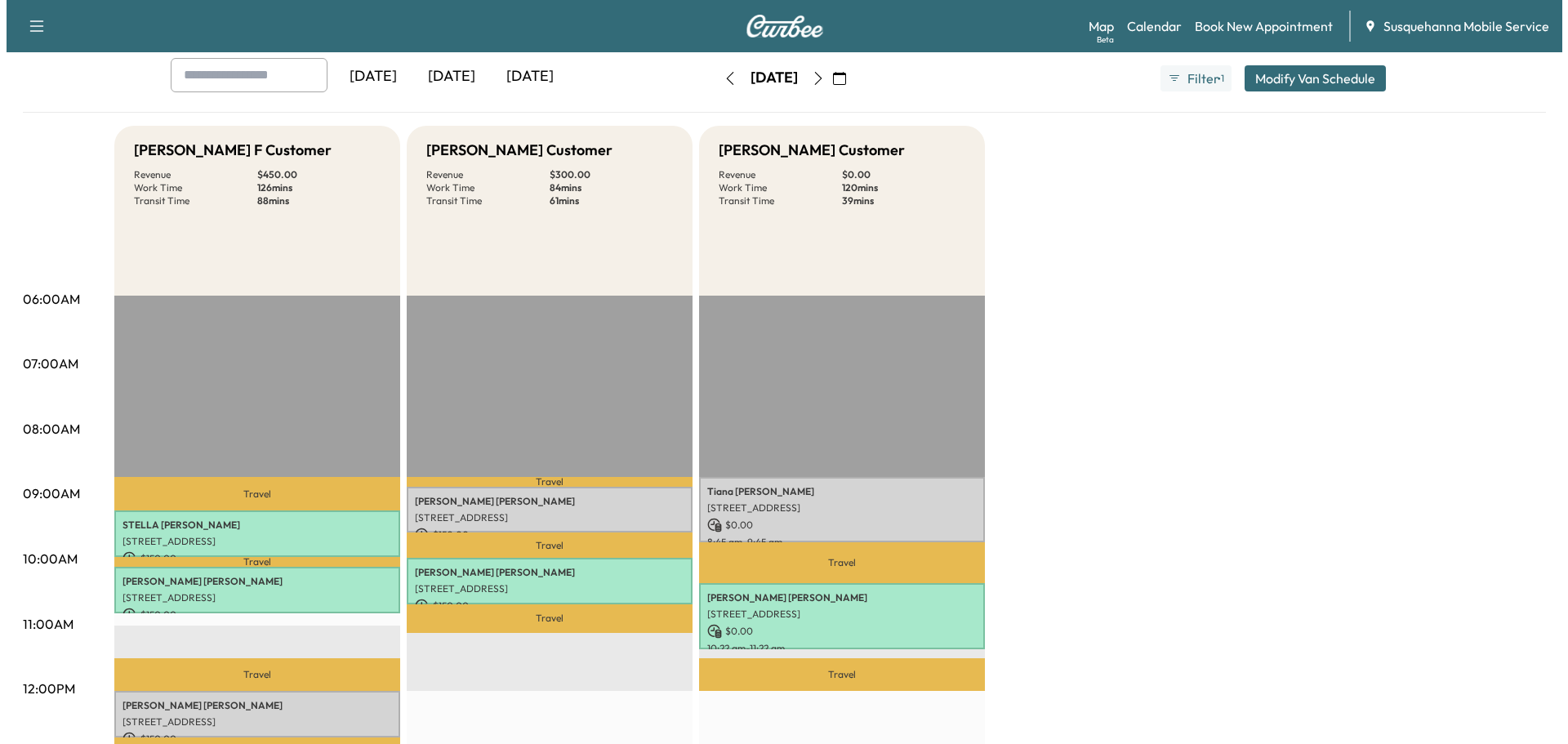
scroll to position [174, 0]
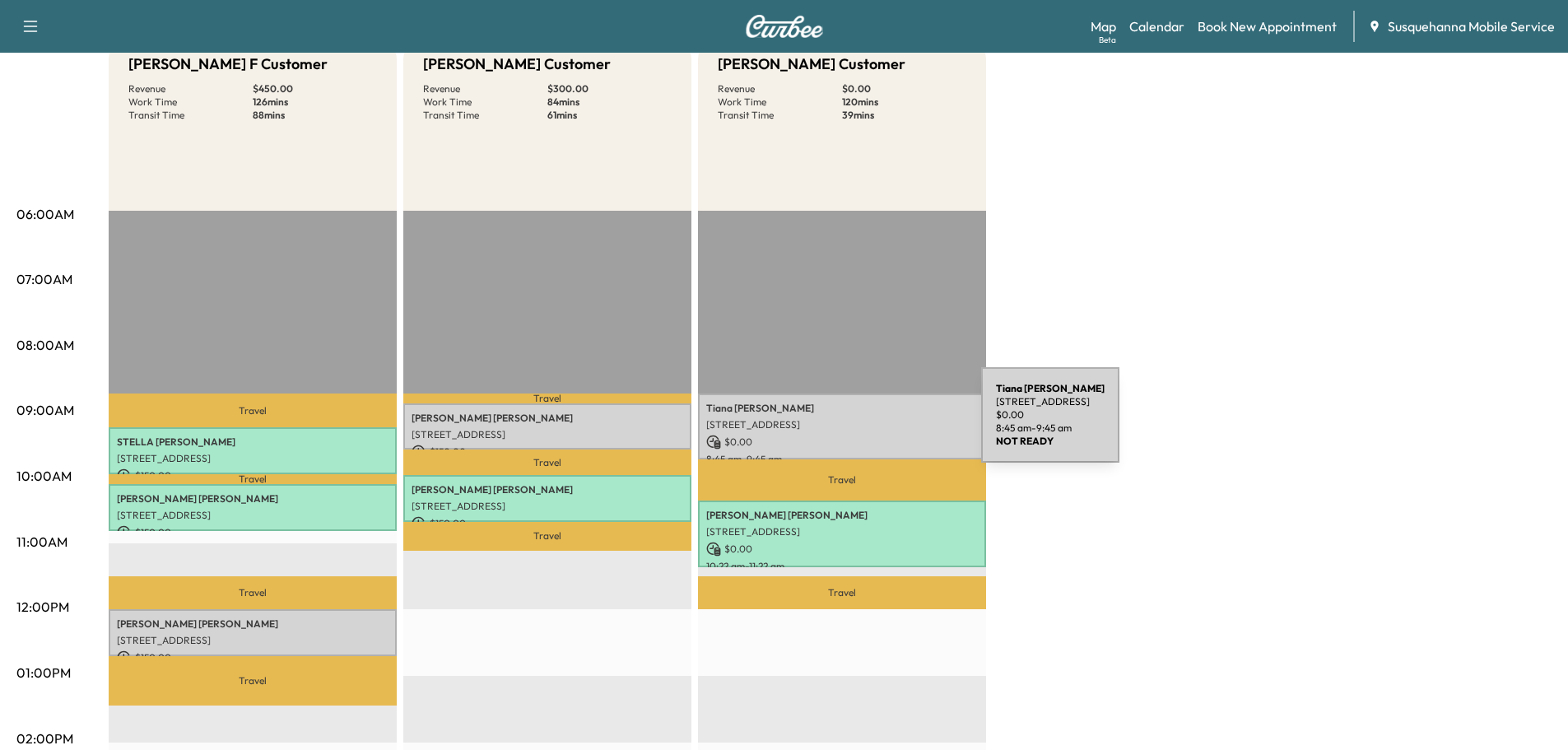
click at [857, 425] on p "[STREET_ADDRESS]" at bounding box center [841, 425] width 272 height 13
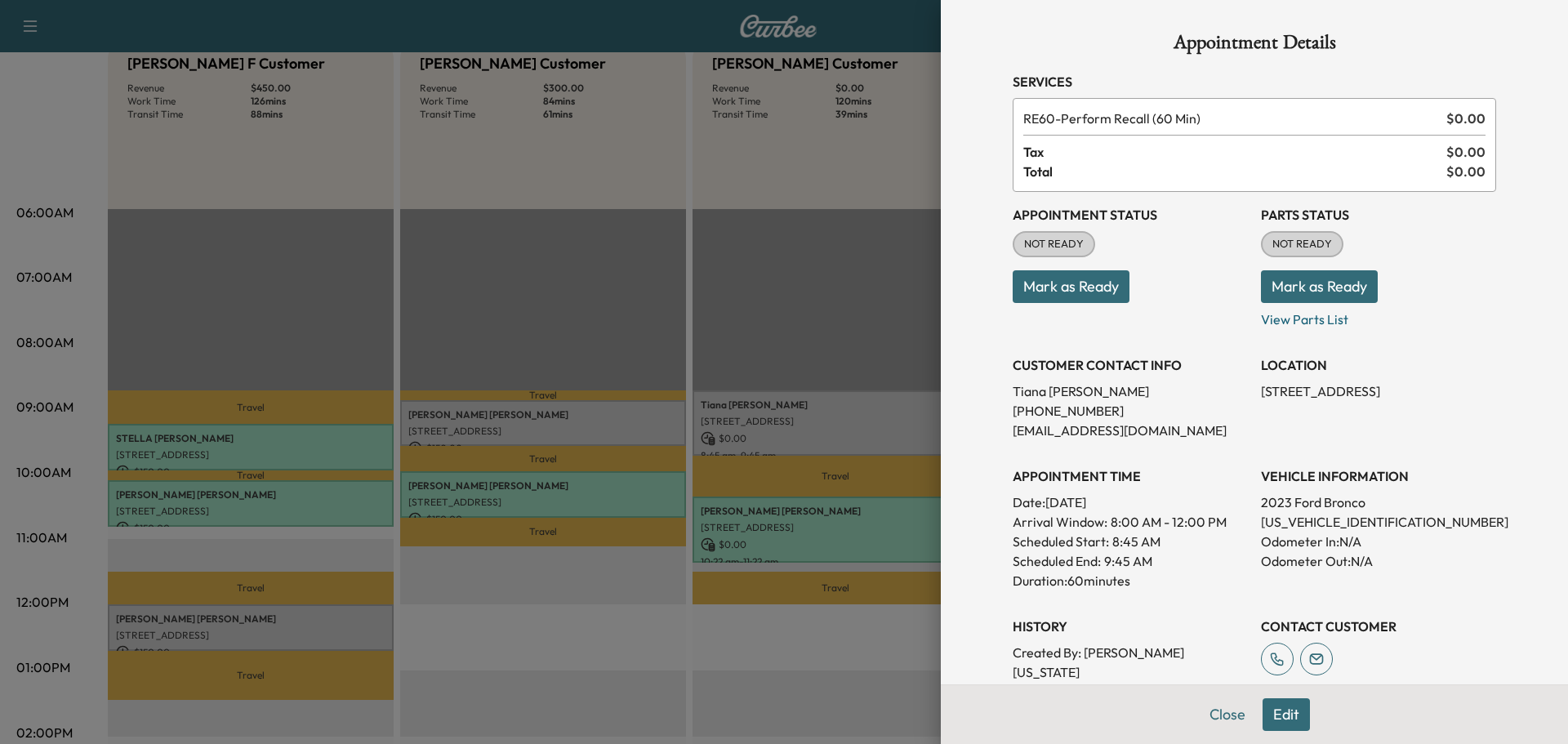
click at [1270, 713] on button "Edit" at bounding box center [1286, 714] width 47 height 33
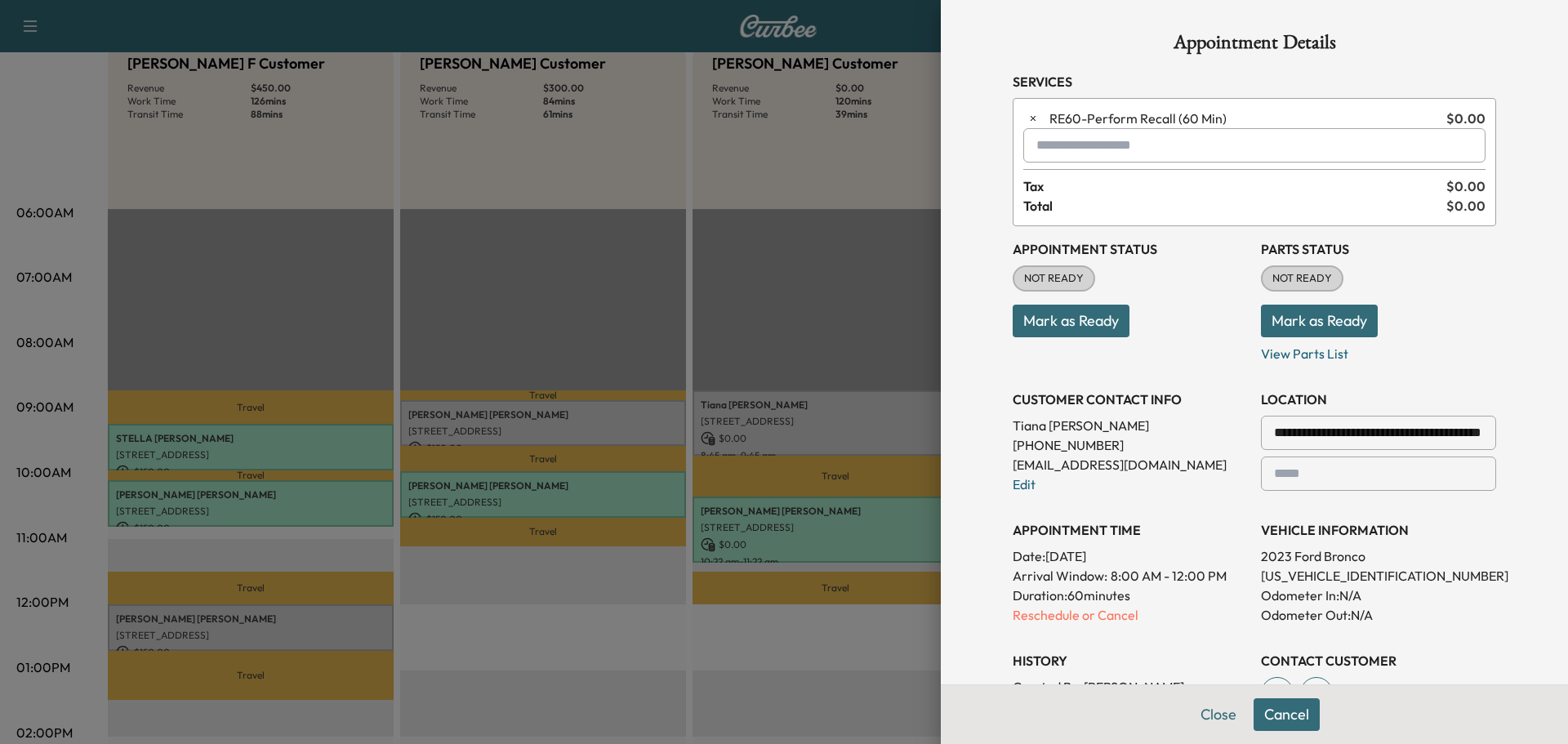
click at [1077, 153] on input "text" at bounding box center [1254, 145] width 462 height 35
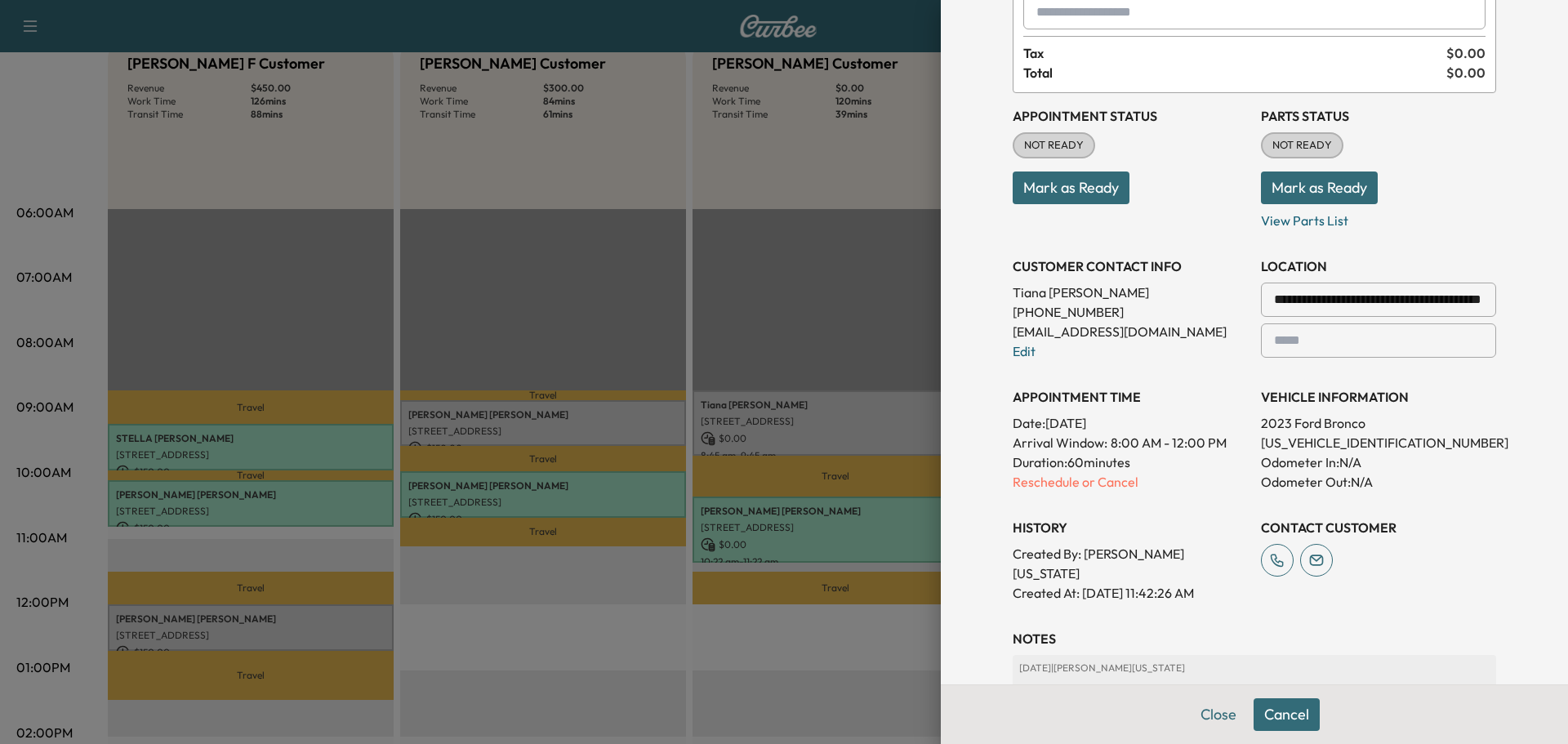
scroll to position [0, 0]
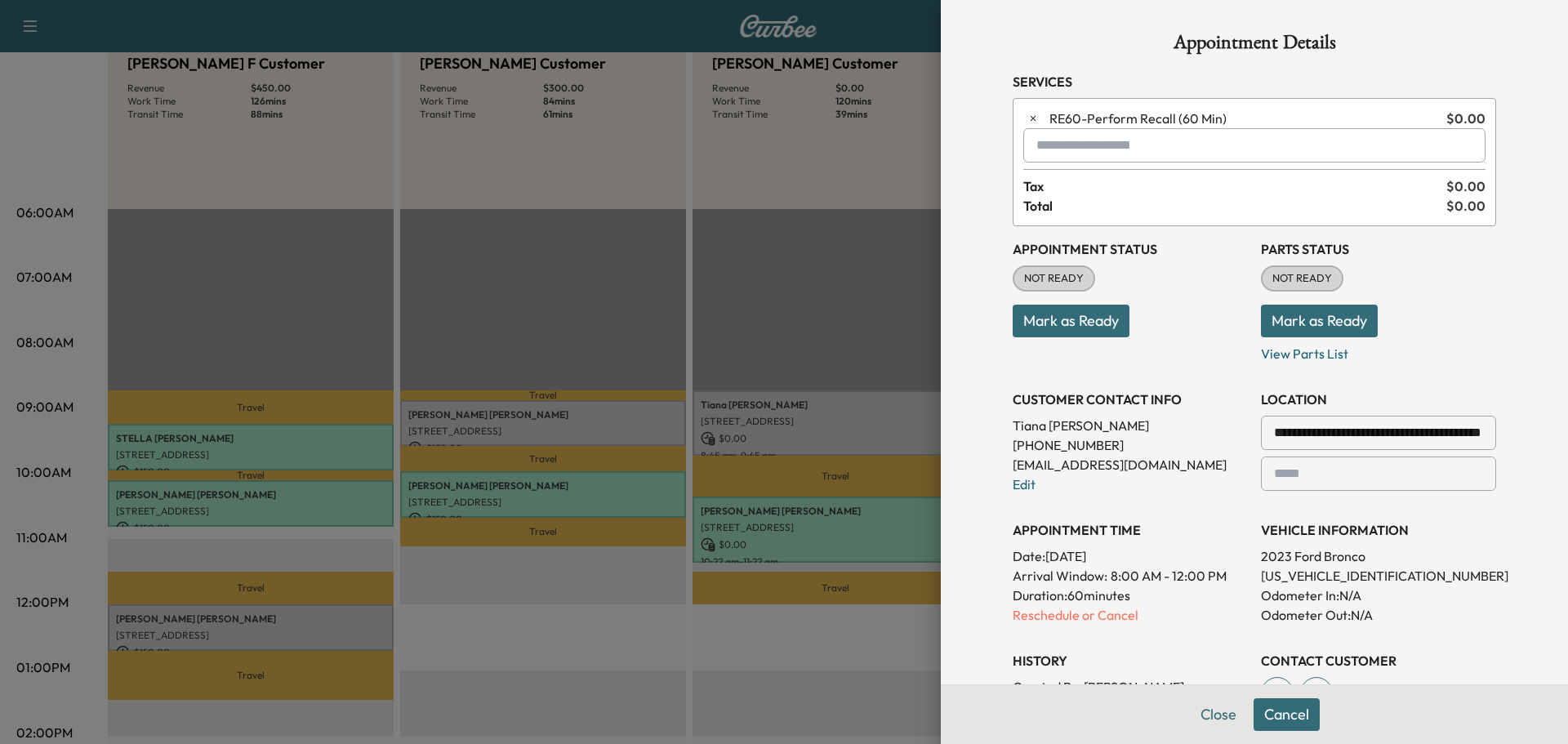
click at [1062, 144] on input "text" at bounding box center [1254, 145] width 462 height 35
type input "*"
click at [1174, 156] on input "text" at bounding box center [1254, 145] width 462 height 35
click at [1410, 149] on input "text" at bounding box center [1254, 145] width 462 height 35
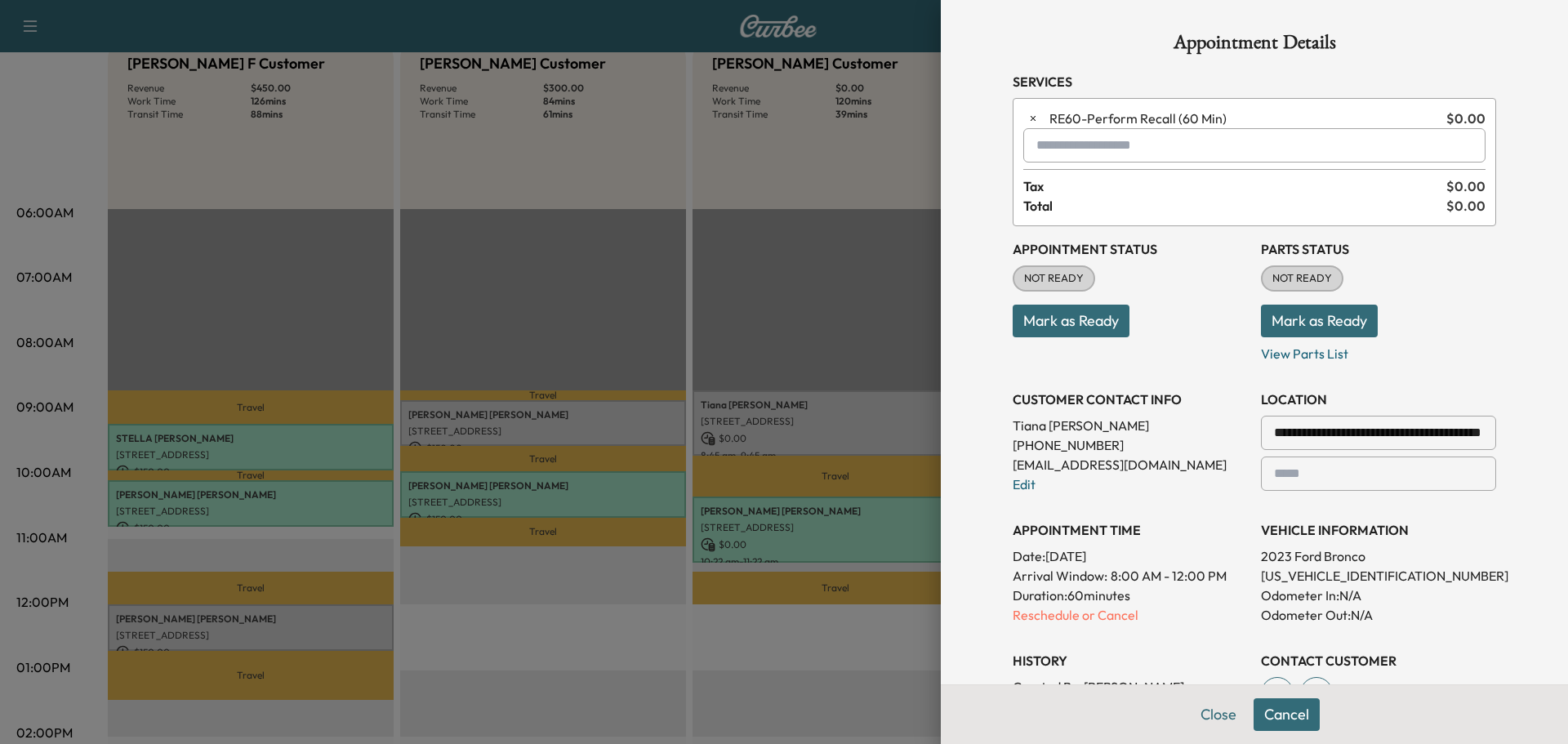
drag, startPoint x: 1299, startPoint y: 707, endPoint x: 1316, endPoint y: 708, distance: 17.0
click at [1299, 708] on button "Cancel" at bounding box center [1287, 714] width 66 height 33
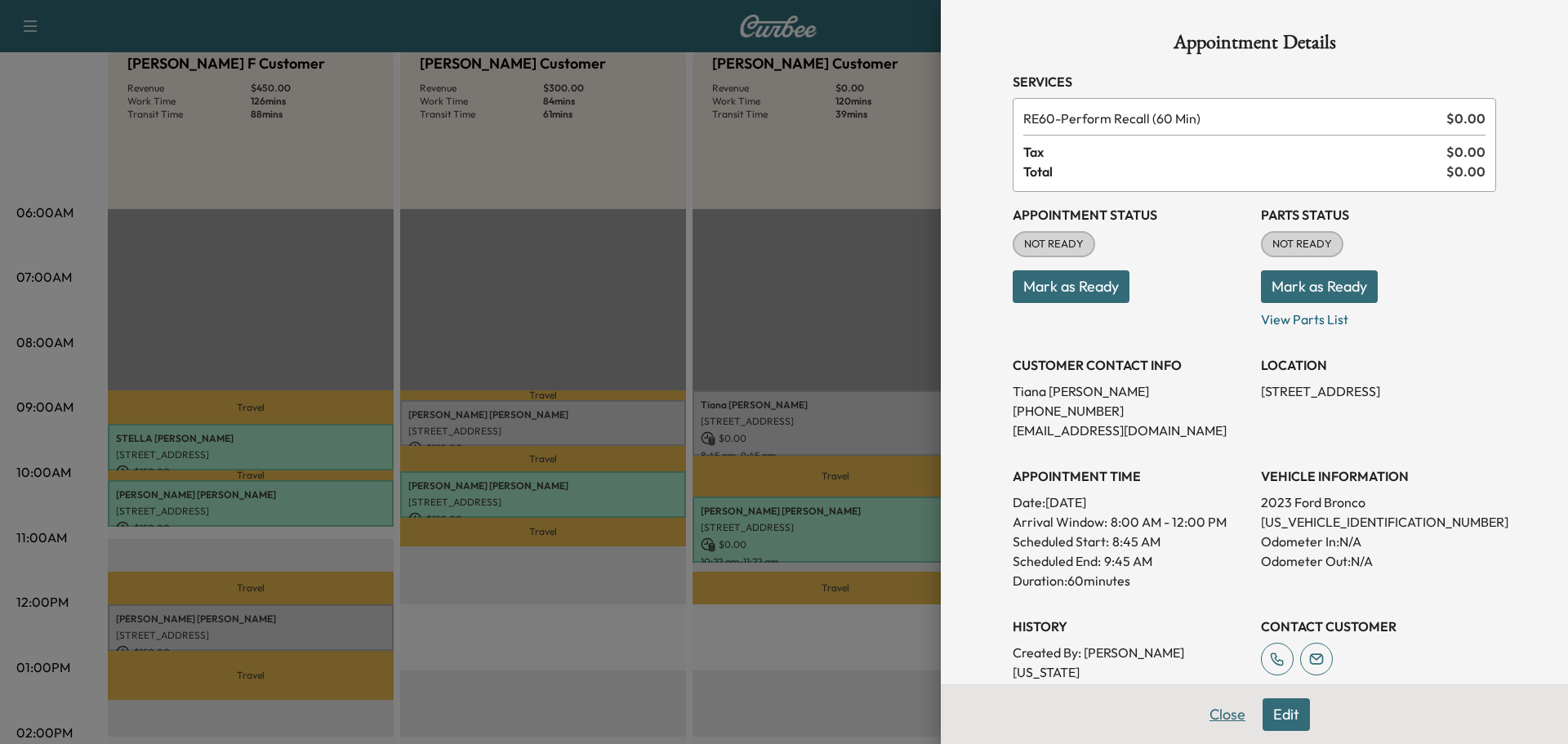
click at [1225, 713] on button "Close" at bounding box center [1227, 714] width 57 height 33
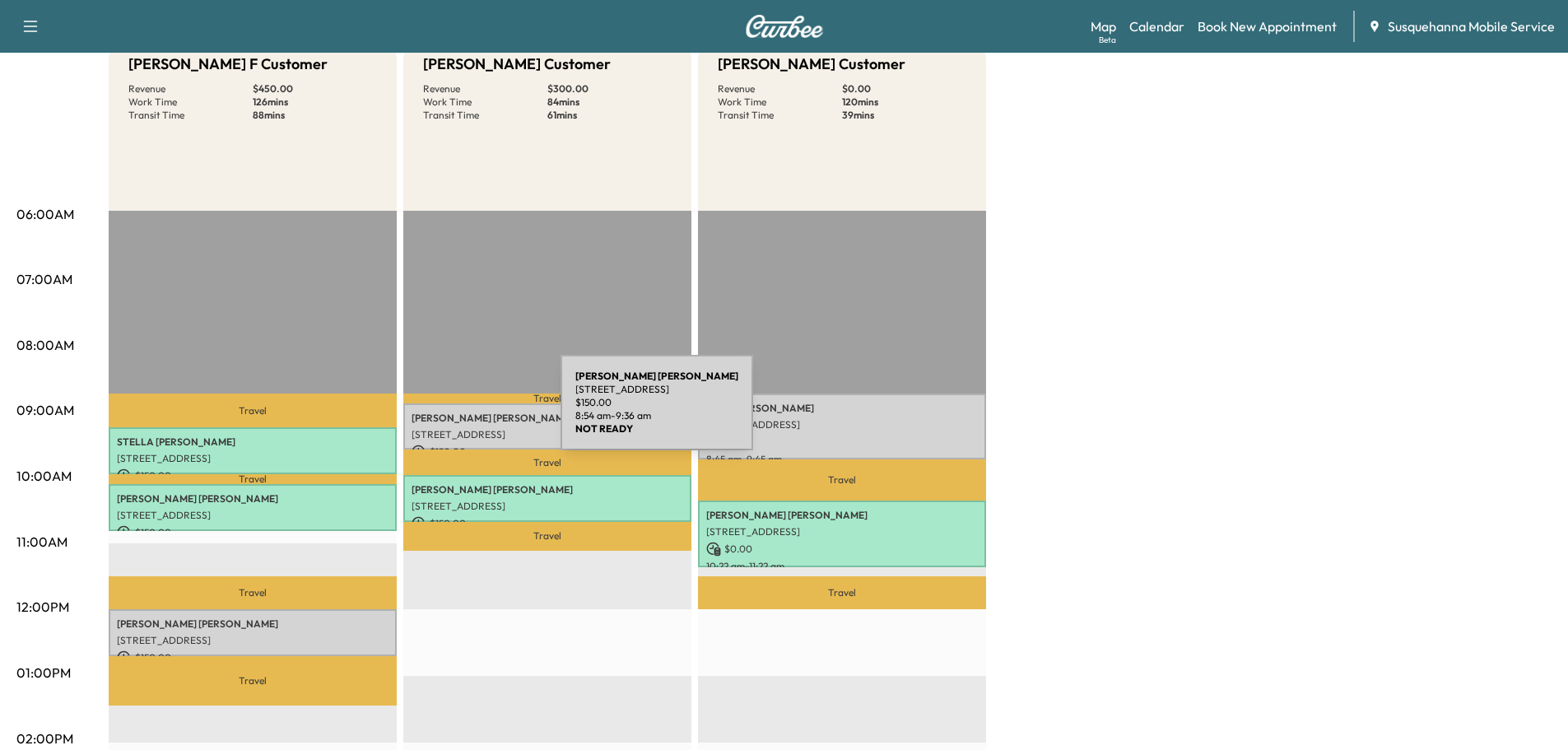
click at [437, 412] on p "[PERSON_NAME]" at bounding box center [547, 418] width 272 height 13
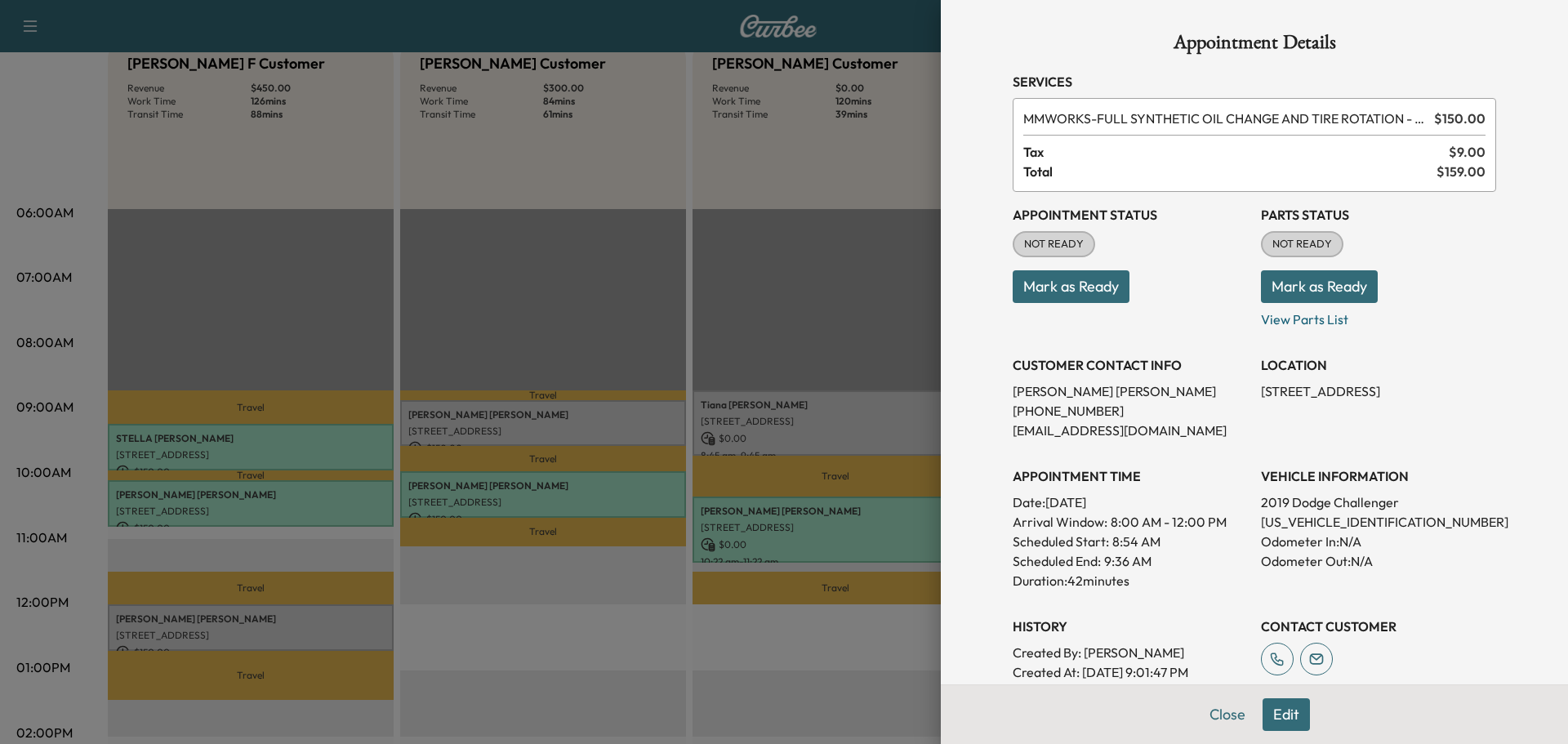
scroll to position [262, 0]
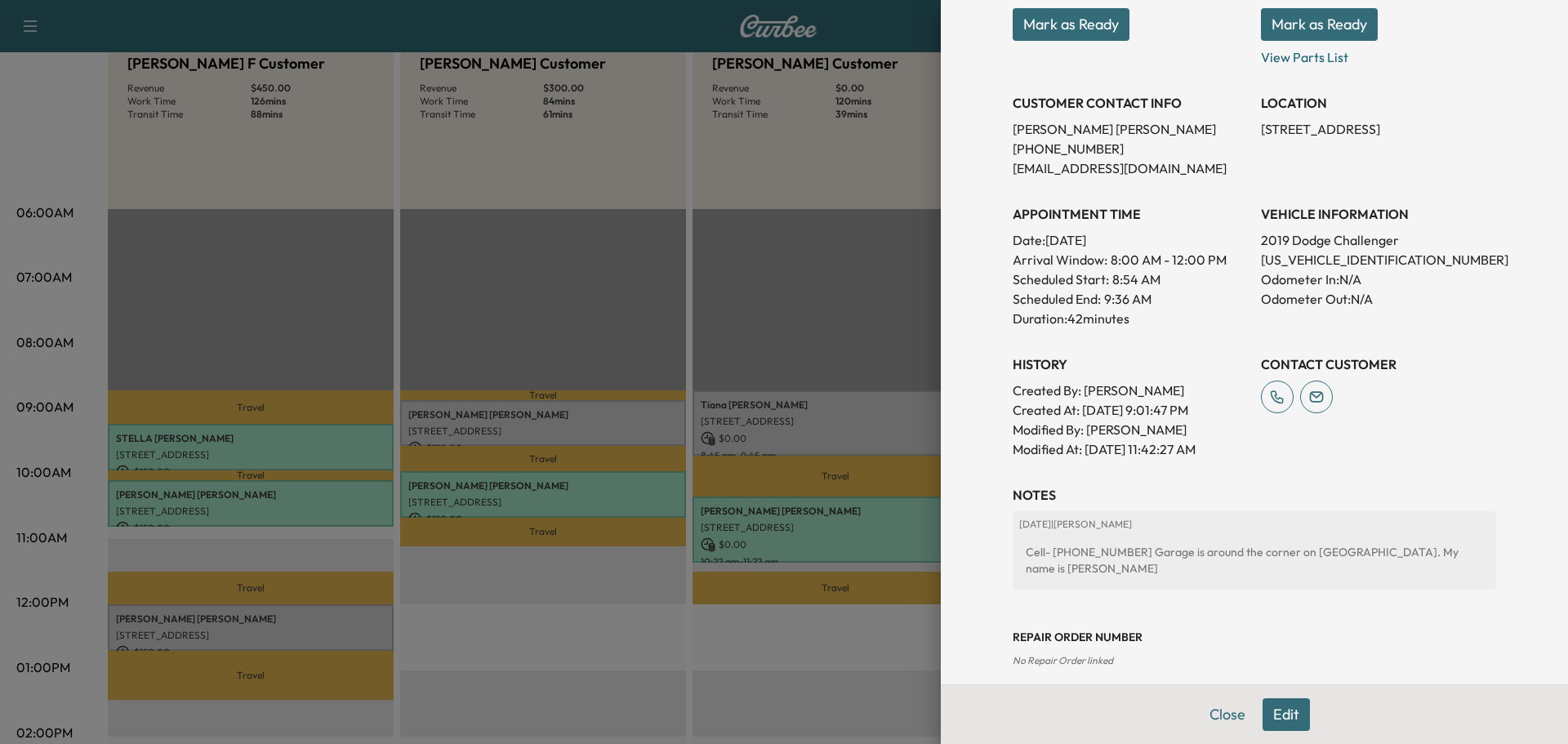
click at [1179, 723] on div "Close Edit" at bounding box center [1254, 713] width 627 height 59
click at [1221, 712] on button "Close" at bounding box center [1227, 714] width 57 height 33
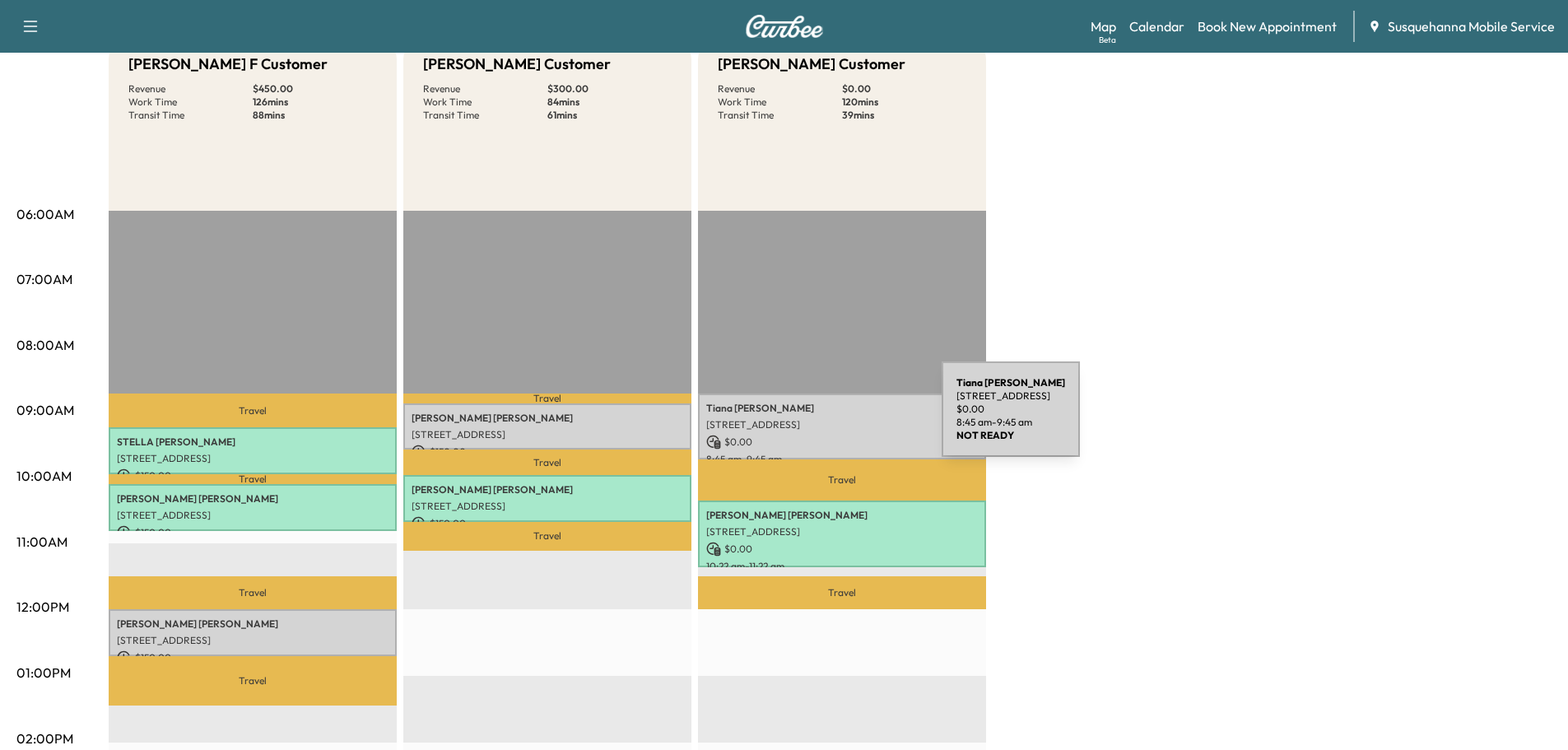
click at [818, 419] on p "[STREET_ADDRESS]" at bounding box center [841, 425] width 272 height 13
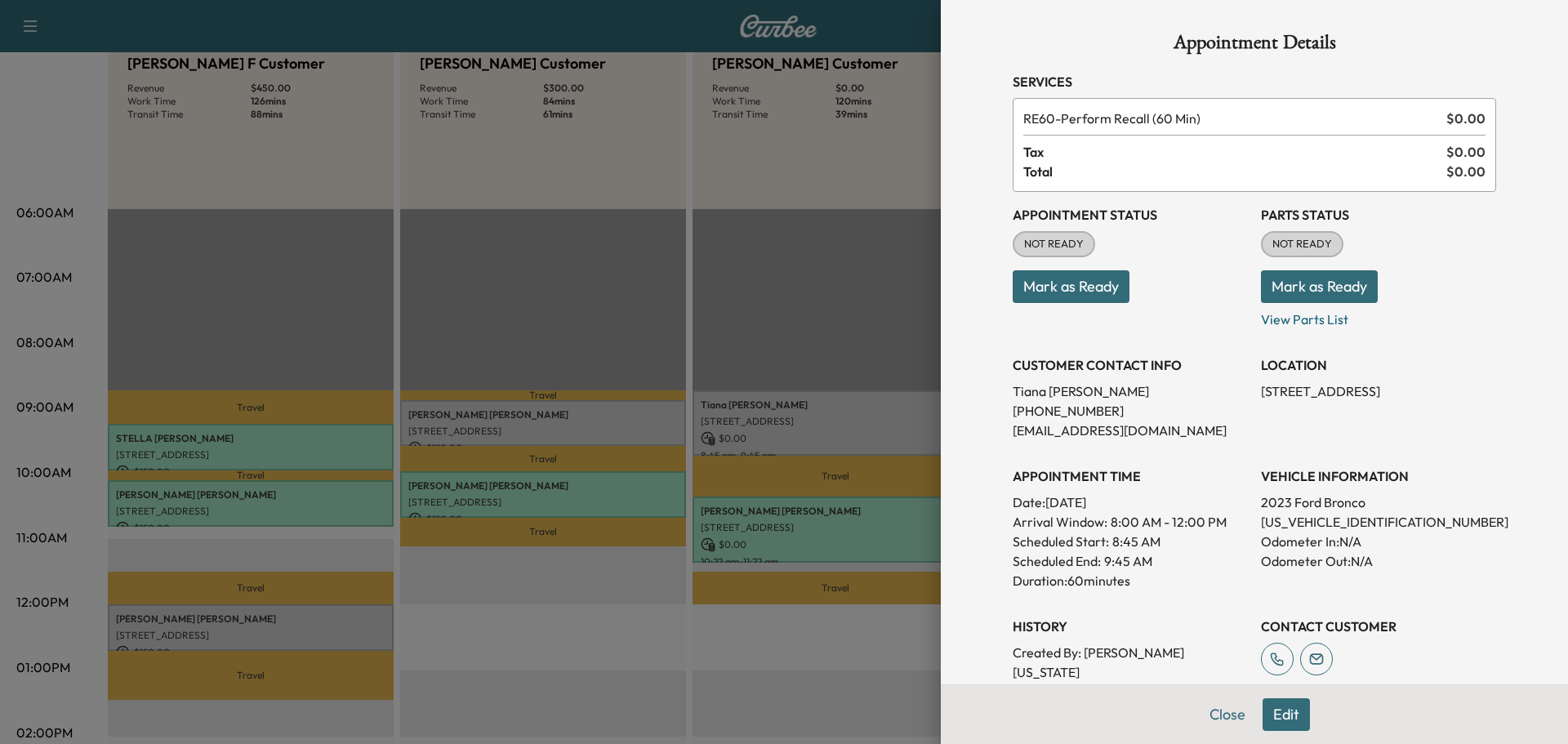
click at [1094, 162] on span "Total" at bounding box center [1235, 172] width 423 height 20
click at [1065, 280] on button "Mark as Ready" at bounding box center [1071, 287] width 117 height 33
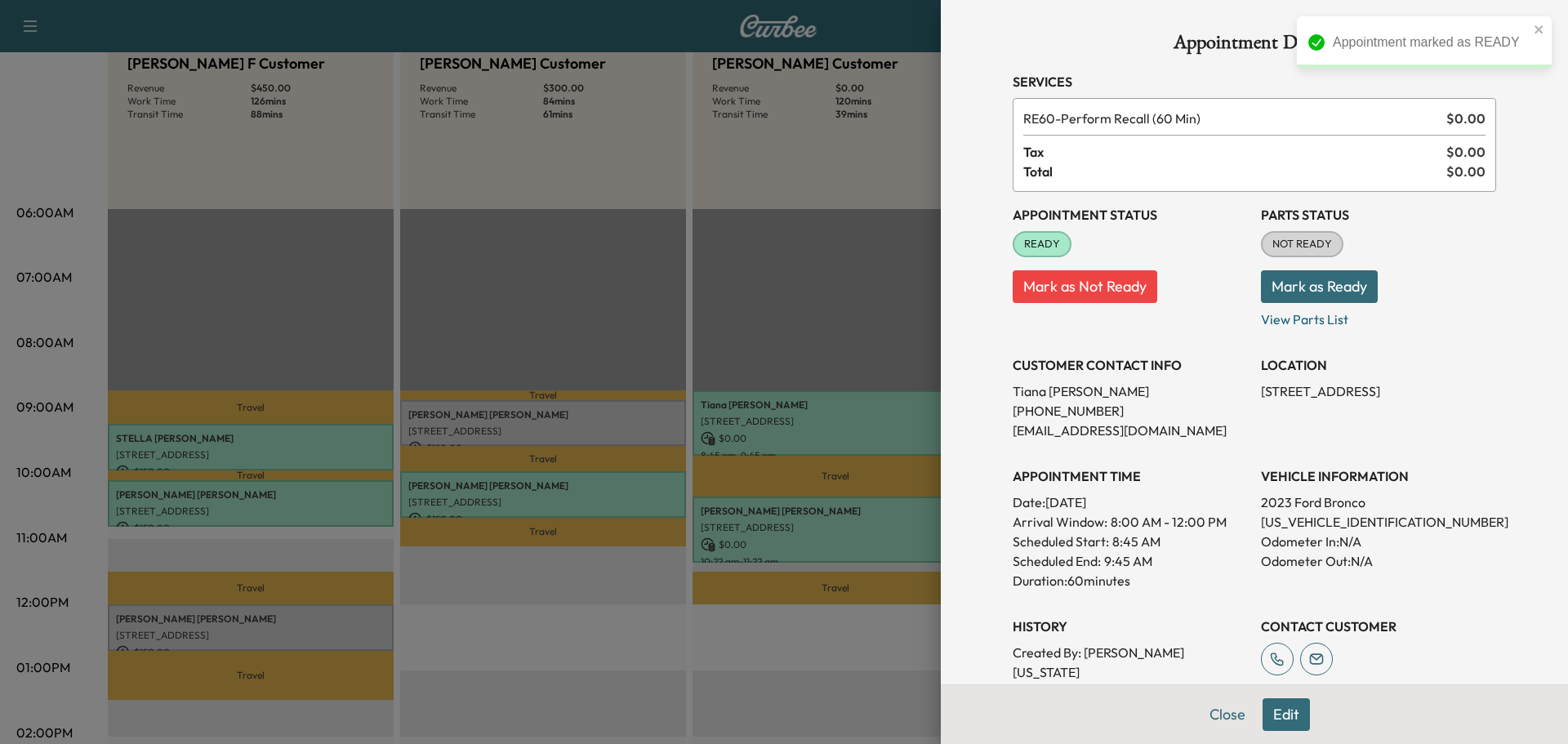
scroll to position [223, 0]
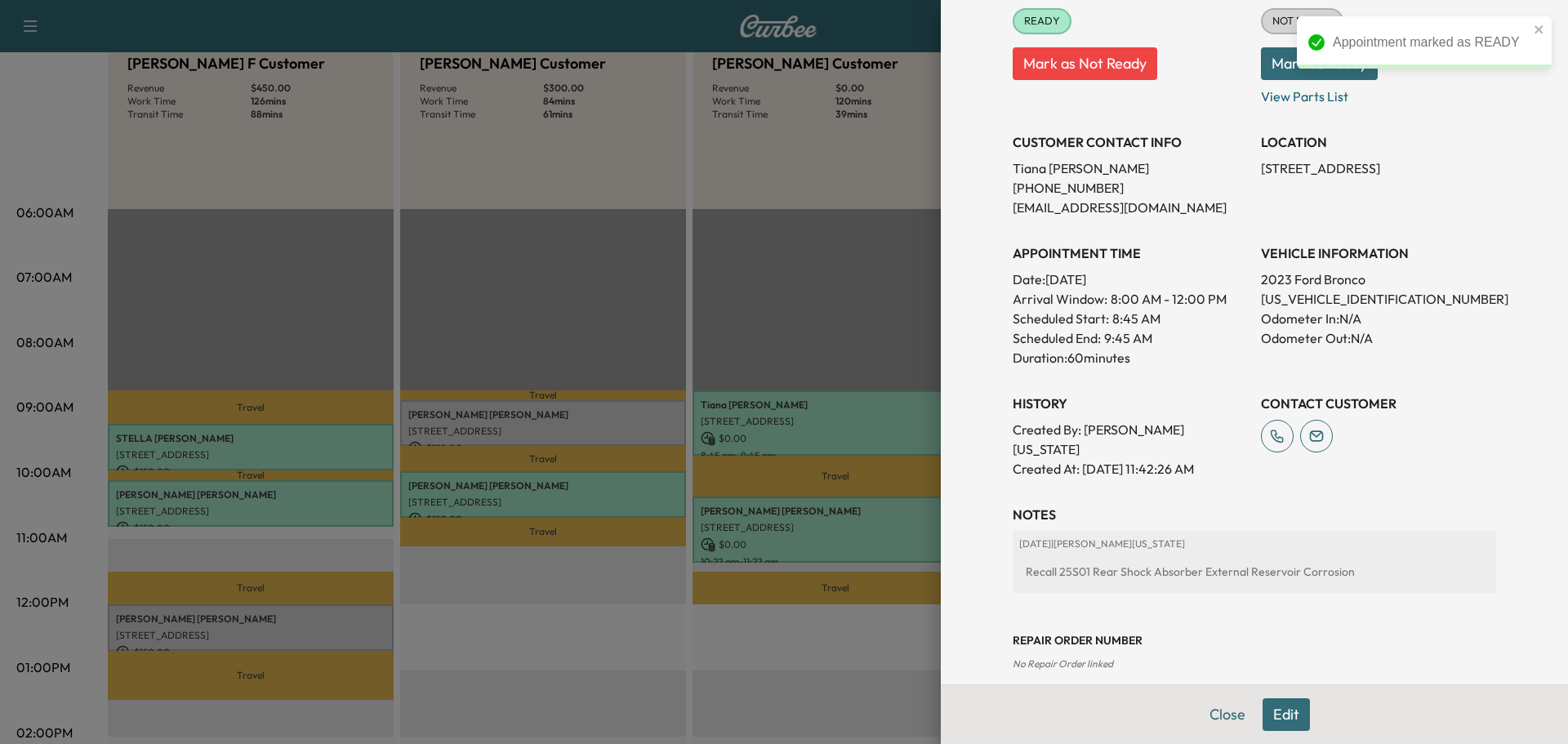
click at [1282, 721] on button "Edit" at bounding box center [1286, 714] width 47 height 33
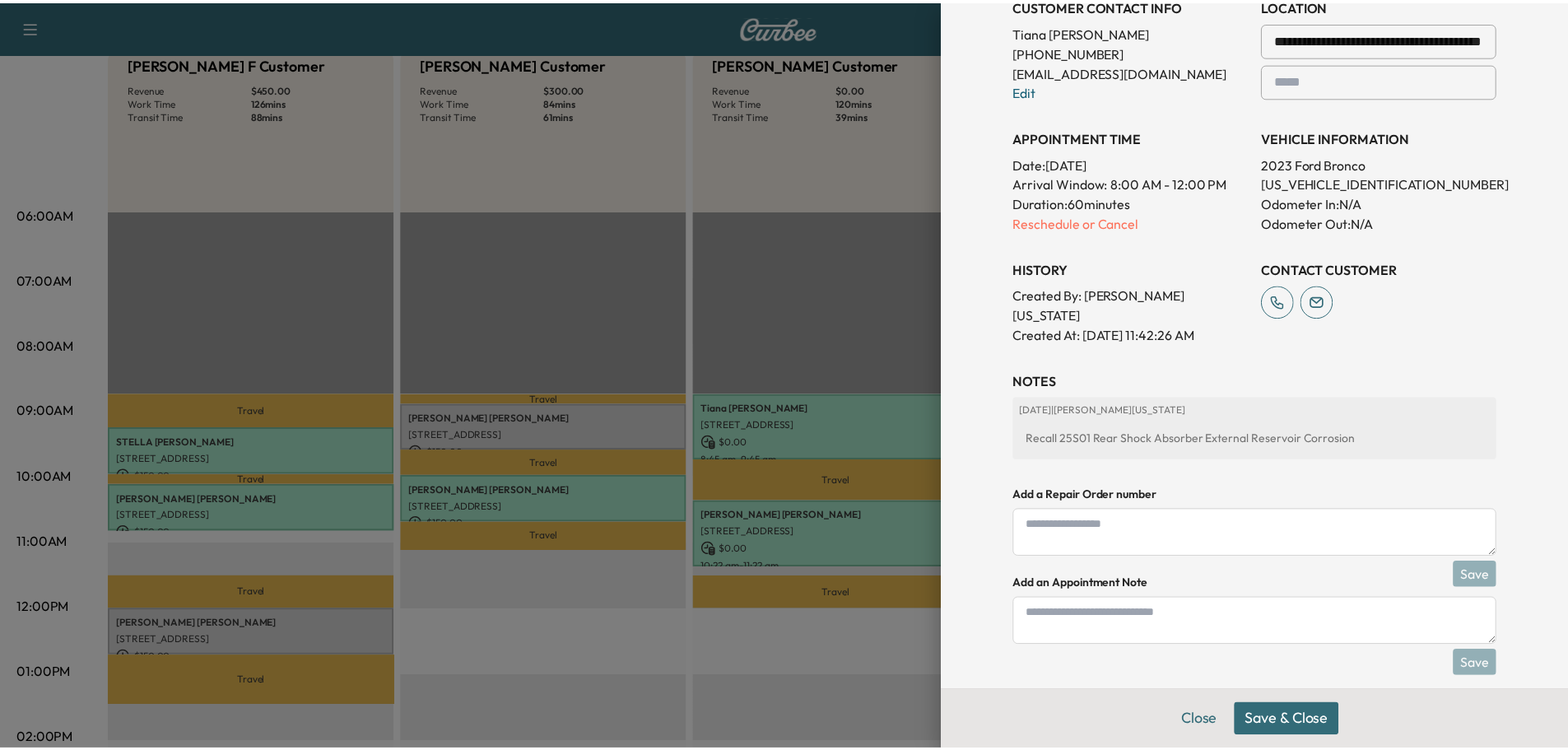
scroll to position [46, 0]
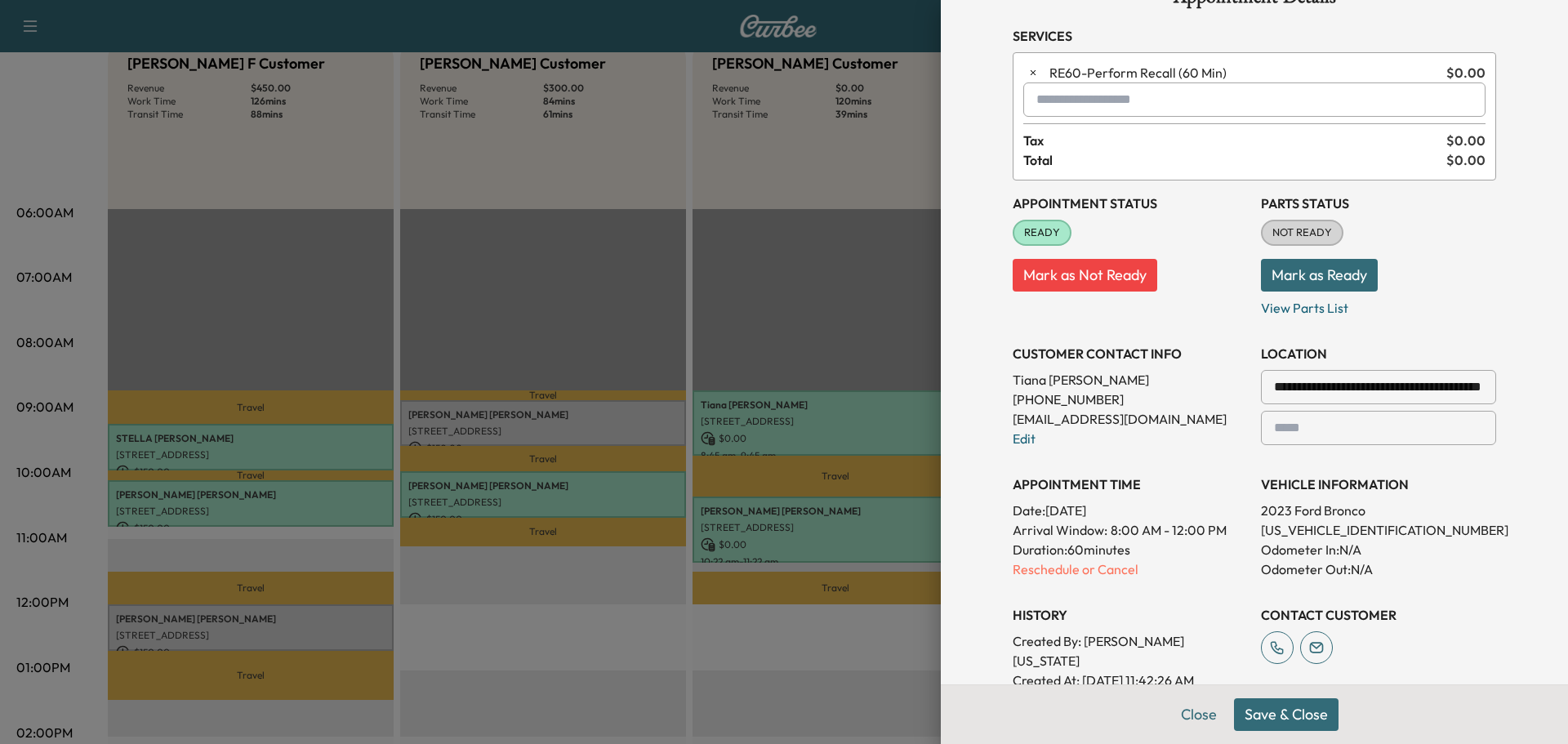
click at [1099, 101] on input "text" at bounding box center [1254, 100] width 462 height 35
click at [1096, 101] on input "text" at bounding box center [1254, 100] width 462 height 35
click at [1096, 147] on div "No results" at bounding box center [1242, 139] width 460 height 42
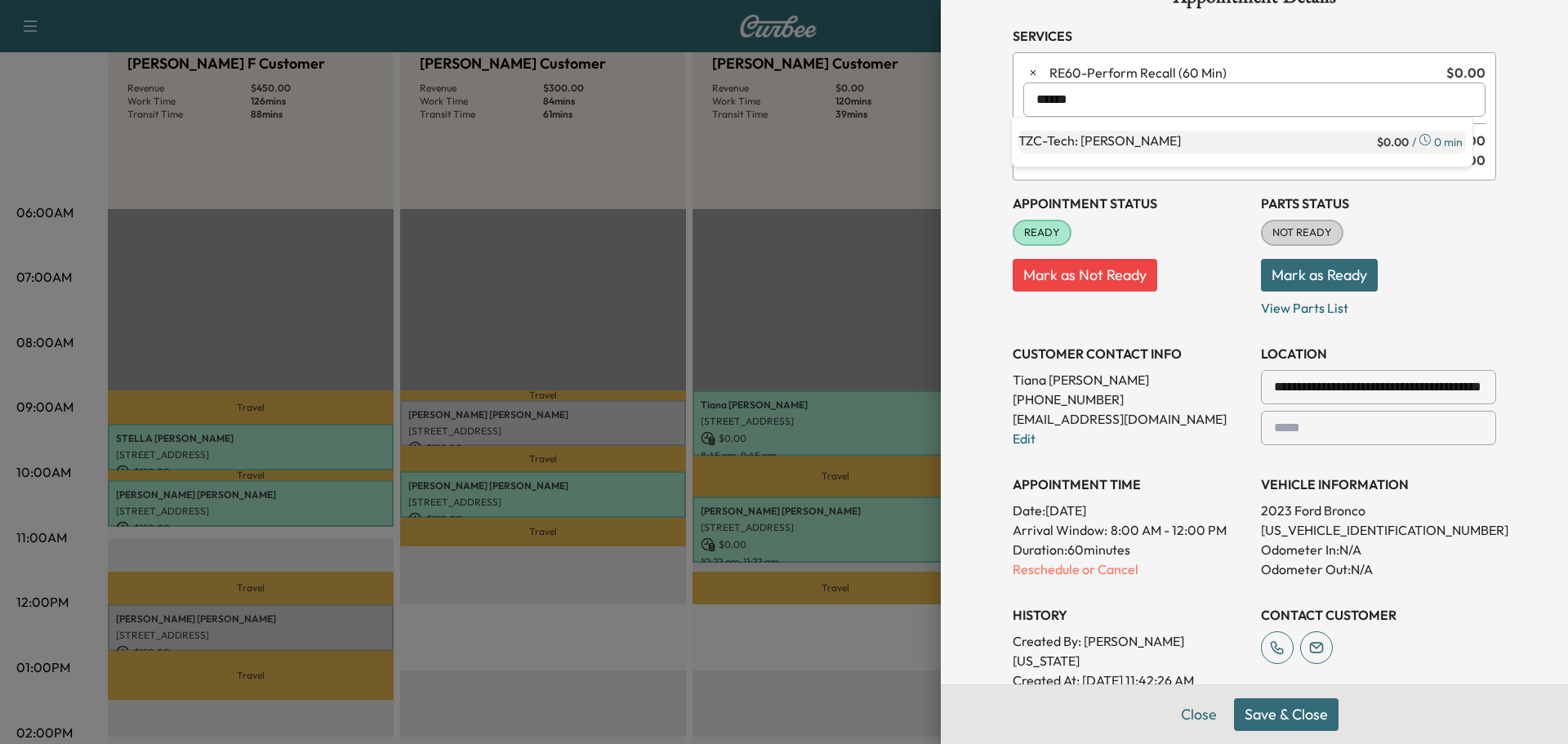
click at [1131, 142] on p "TZC - Tech: [PERSON_NAME]" at bounding box center [1196, 142] width 356 height 23
type input "**********"
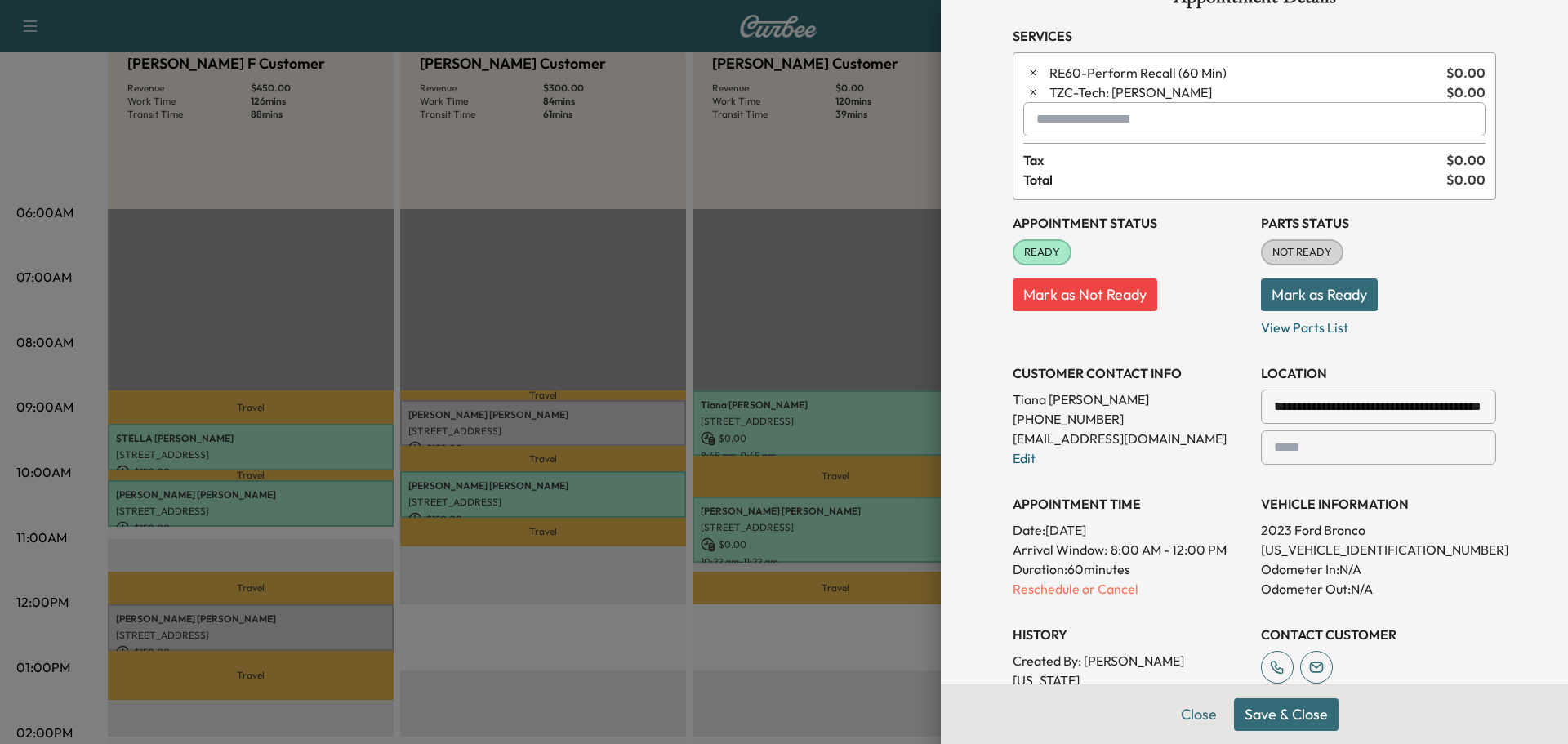
click at [1314, 723] on button "Save & Close" at bounding box center [1287, 714] width 105 height 33
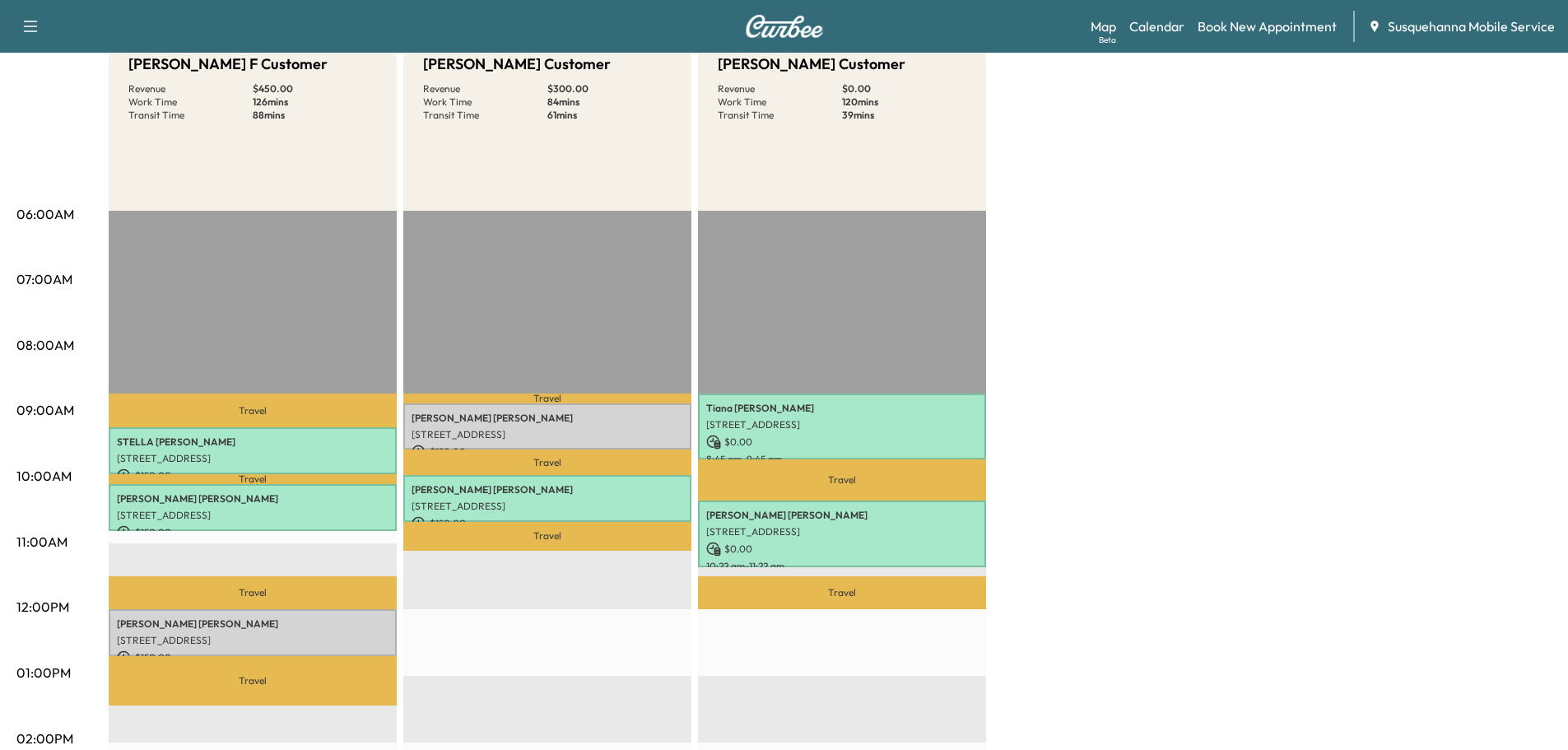
scroll to position [0, 0]
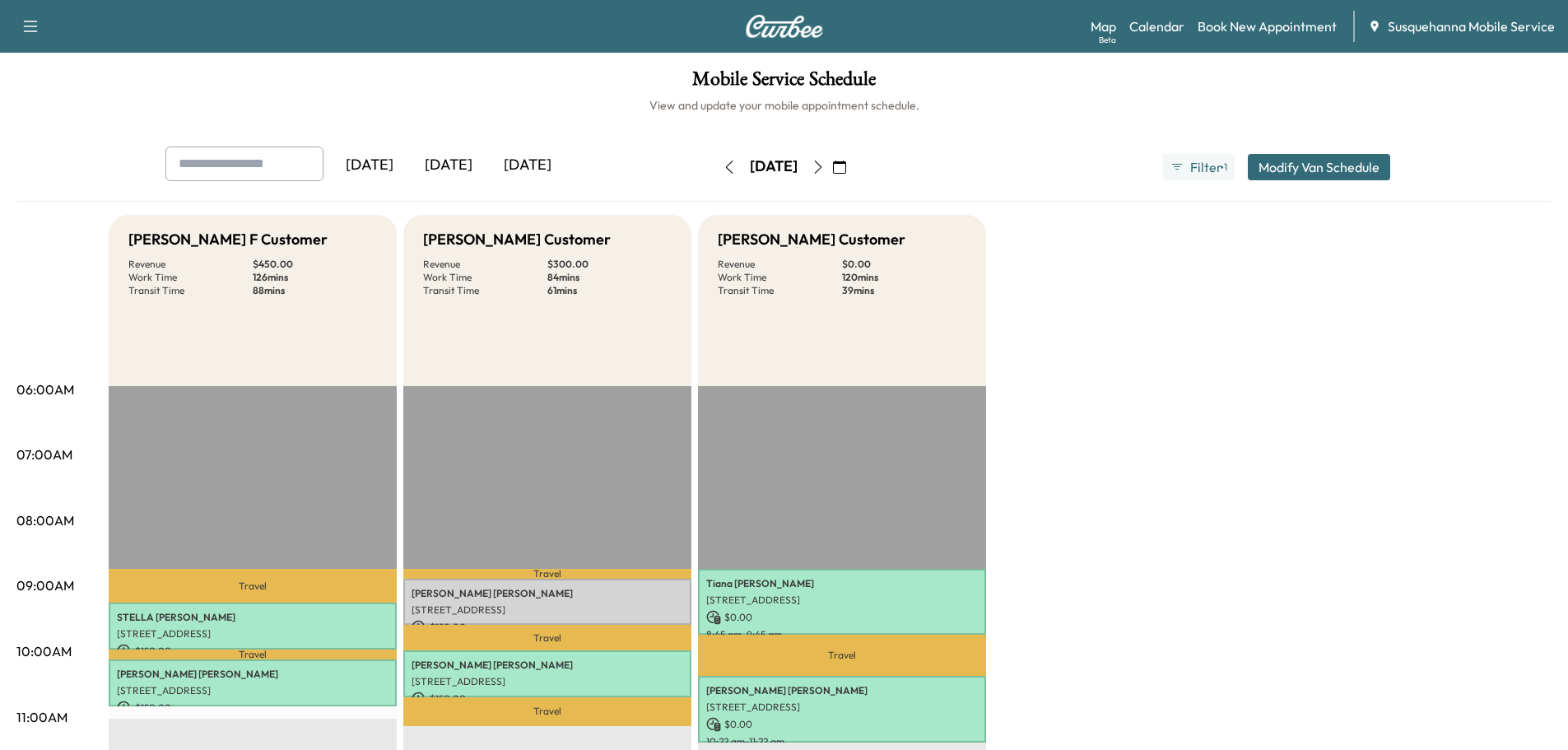
drag, startPoint x: 451, startPoint y: 175, endPoint x: 535, endPoint y: 171, distance: 84.1
click at [451, 175] on div "[DATE]" at bounding box center [448, 165] width 79 height 38
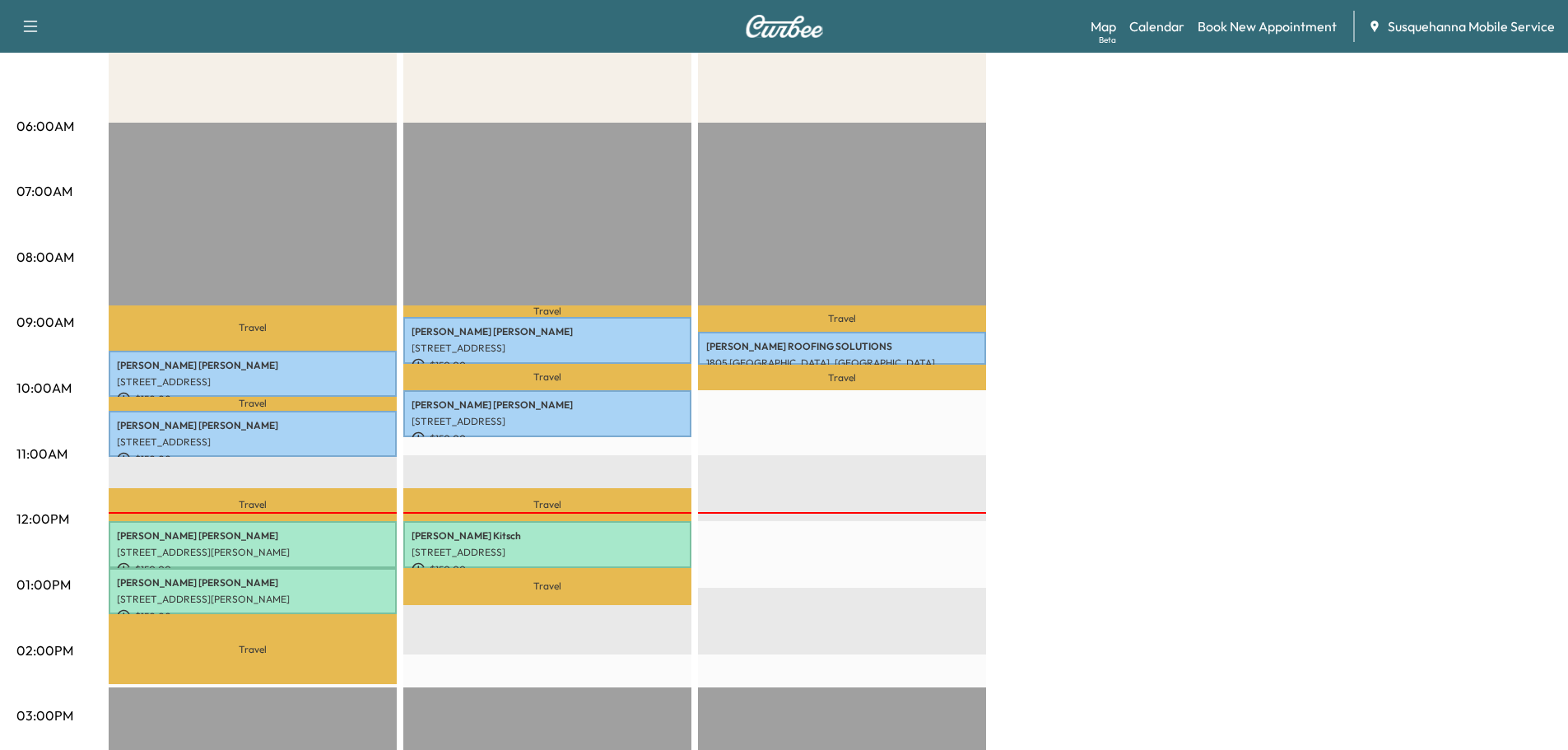
scroll to position [352, 0]
